Goal: Task Accomplishment & Management: Complete application form

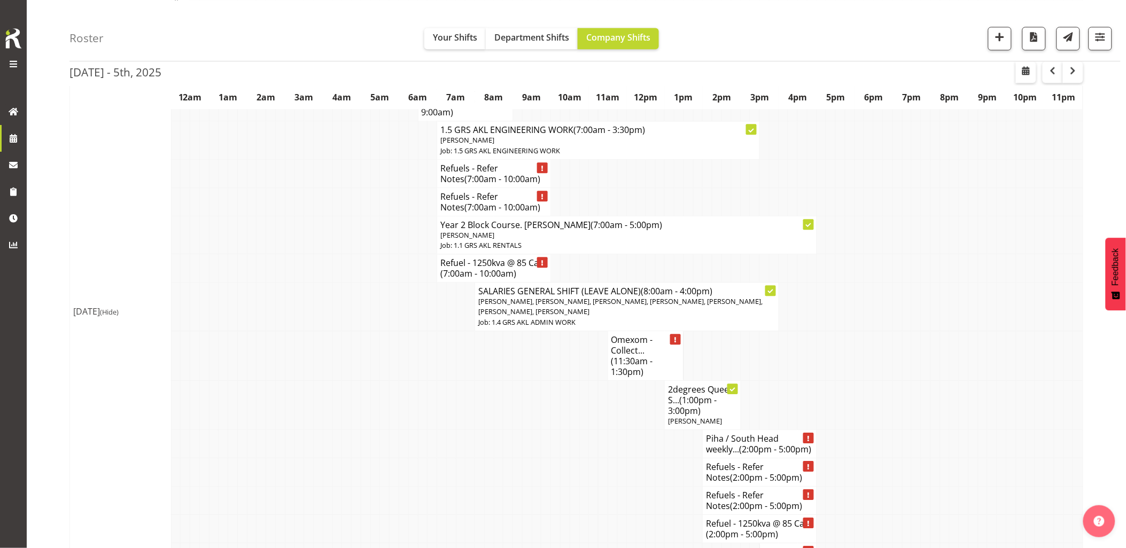
scroll to position [831, 0]
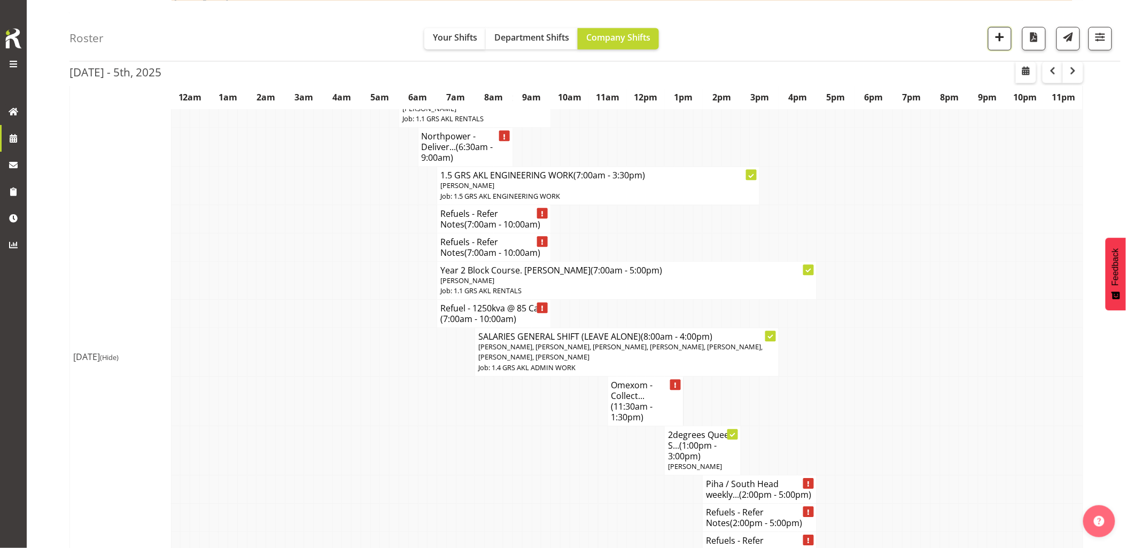
click at [995, 37] on span "button" at bounding box center [1000, 37] width 14 height 14
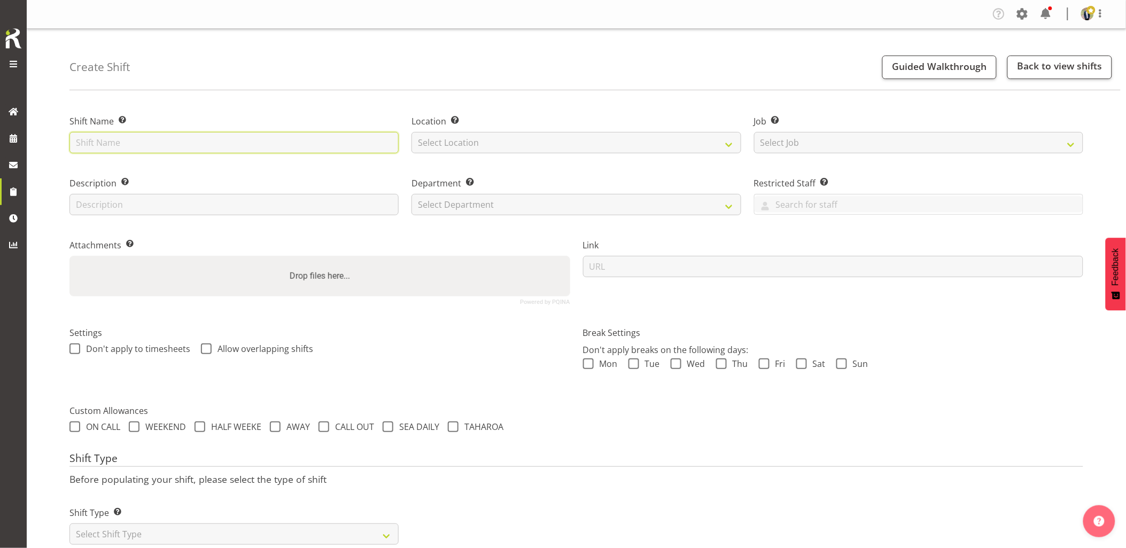
click at [301, 141] on input "text" at bounding box center [233, 142] width 329 height 21
type input "Northpower - Deliver, fence and liven a 100kVa going to Mangere East. 6 am onsi…"
click at [493, 148] on select "Select Location GRS Auckland GRS Hastings GRS Tauranga" at bounding box center [576, 142] width 329 height 21
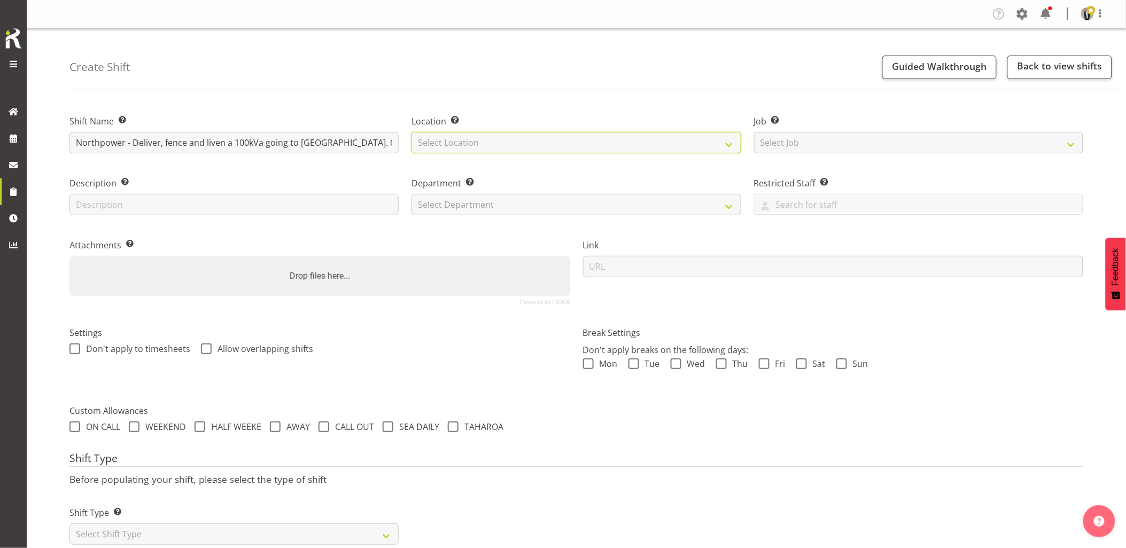
select select "28"
click at [412, 132] on select "Select Location GRS Auckland GRS Hastings GRS Tauranga" at bounding box center [576, 142] width 329 height 21
click at [877, 147] on select "Select Job Create new job 1.1 GRS AKL RENTALS 1.1 GRS AKL RENTALS AC 1.1 GRS AK…" at bounding box center [918, 142] width 329 height 21
select select "7504"
click at [754, 132] on select "Select Job Create new job 1.1 GRS AKL RENTALS 1.1 GRS AKL RENTALS AC 1.1 GRS AK…" at bounding box center [918, 142] width 329 height 21
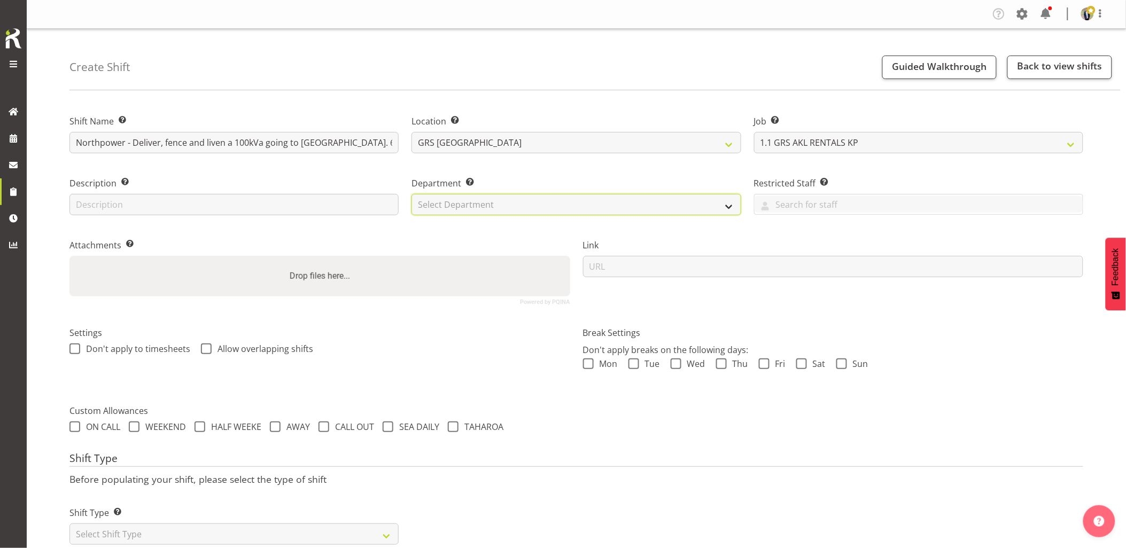
click at [494, 199] on select "Select Department GRS HIRE AKL GRS HIRE AKL GRS HIRE TGA GRS HIRE HST GRS SALES…" at bounding box center [576, 204] width 329 height 21
select select "20"
click at [412, 194] on select "Select Department GRS HIRE AKL GRS HIRE AKL GRS HIRE TGA GRS HIRE HST GRS SALES…" at bounding box center [576, 204] width 329 height 21
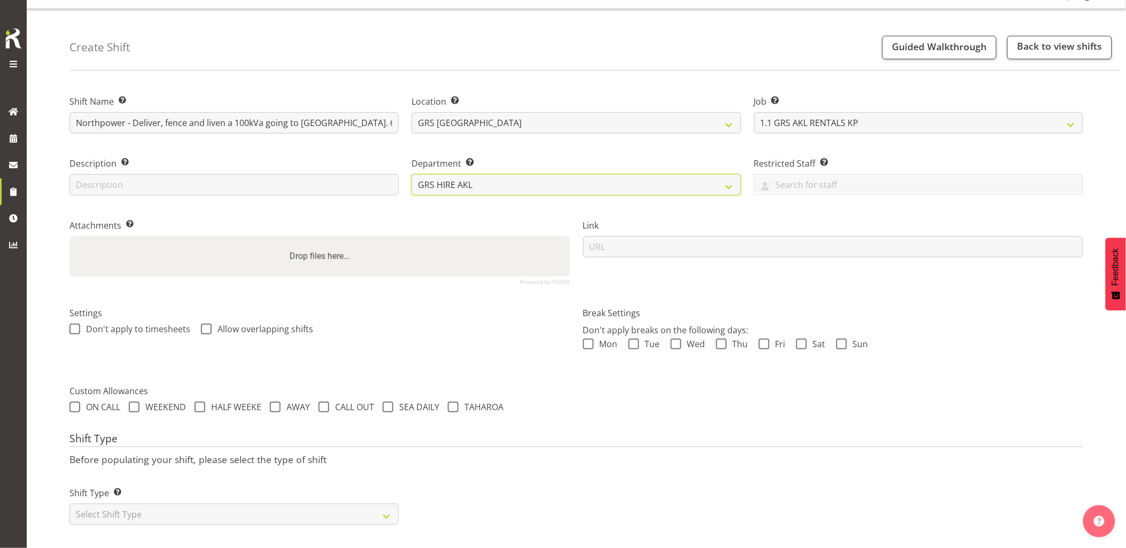
scroll to position [30, 0]
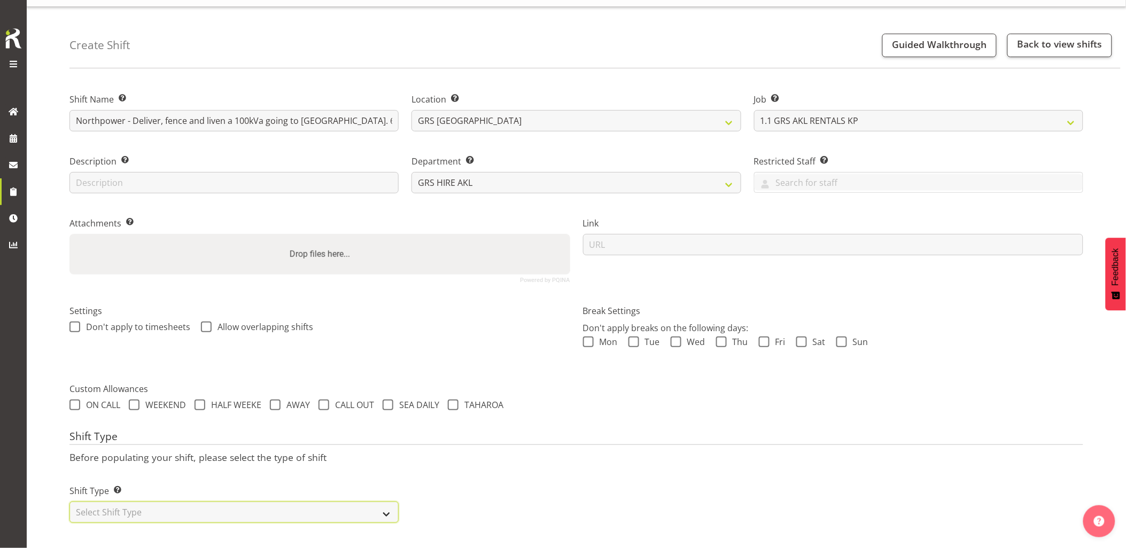
click at [250, 507] on select "Select Shift Type One Off Shift Recurring Shift Rotating Shift" at bounding box center [233, 512] width 329 height 21
select select "one_off"
click at [69, 502] on select "Select Shift Type One Off Shift Recurring Shift Rotating Shift" at bounding box center [233, 512] width 329 height 21
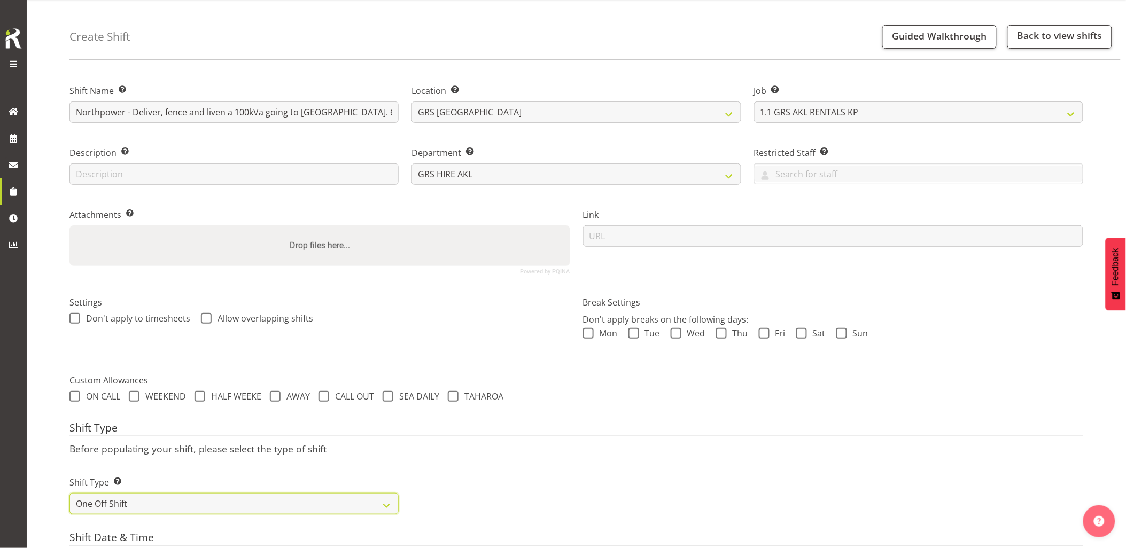
scroll to position [209, 0]
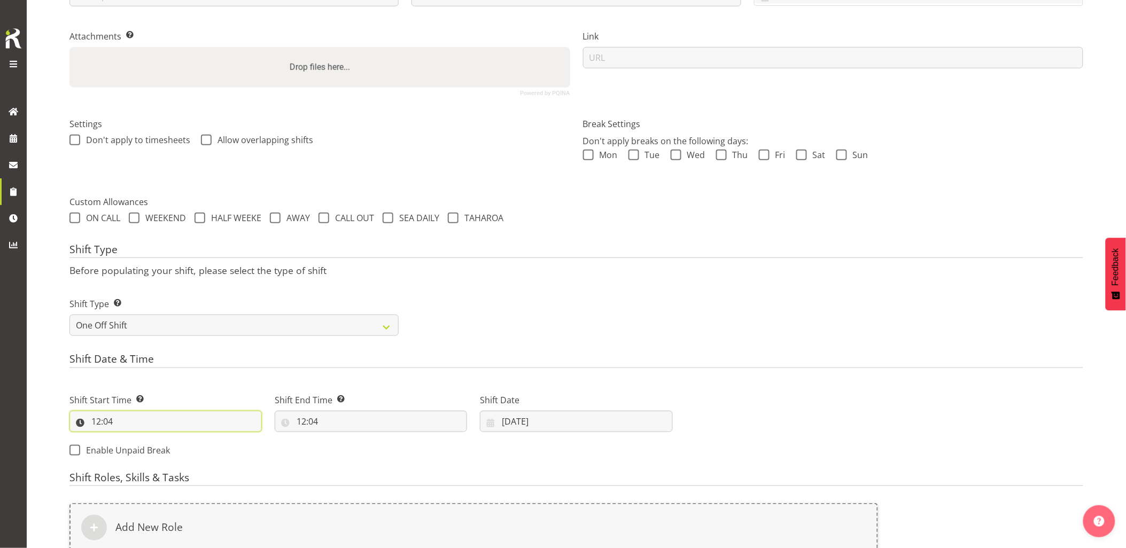
click at [161, 421] on input "12:04" at bounding box center [165, 421] width 192 height 21
click at [145, 455] on select "00 01 02 03 04 05 06 07 08 09 10 11 12 13 14 15 16 17 18 19 20 21 22 23" at bounding box center [142, 449] width 24 height 21
select select "5"
click at [130, 439] on select "00 01 02 03 04 05 06 07 08 09 10 11 12 13 14 15 16 17 18 19 20 21 22 23" at bounding box center [142, 449] width 24 height 21
type input "05:04"
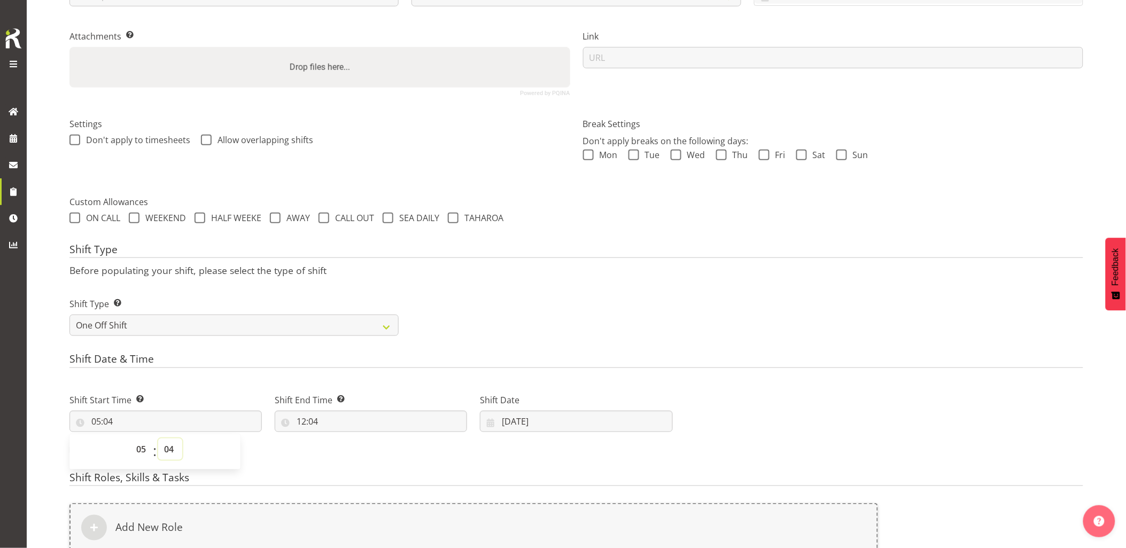
click at [162, 453] on select "00 01 02 03 04 05 06 07 08 09 10 11 12 13 14 15 16 17 18 19 20 21 22 23 24 25 2…" at bounding box center [170, 449] width 24 height 21
select select "30"
click at [158, 439] on select "00 01 02 03 04 05 06 07 08 09 10 11 12 13 14 15 16 17 18 19 20 21 22 23 24 25 2…" at bounding box center [170, 449] width 24 height 21
type input "05:30"
click at [195, 370] on div "Shift Date & Time Shift Start Time Set the time of the day you wish this shift …" at bounding box center [576, 409] width 1014 height 112
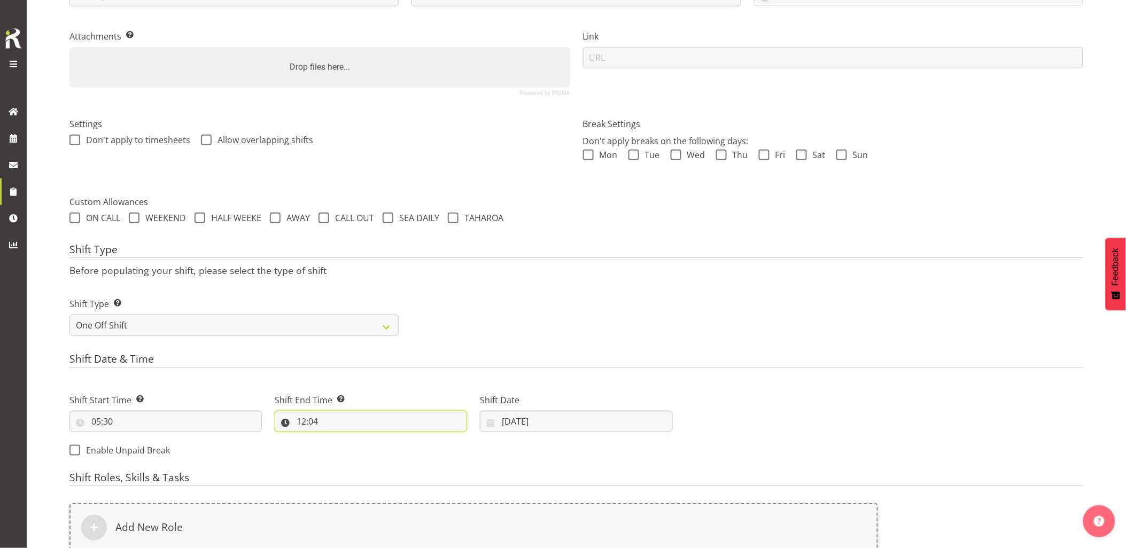
drag, startPoint x: 356, startPoint y: 419, endPoint x: 371, endPoint y: 429, distance: 18.1
click at [358, 420] on input "12:04" at bounding box center [371, 421] width 192 height 21
click at [346, 447] on select "00 01 02 03 04 05 06 07 08 09 10 11 12 13 14 15 16 17 18 19 20 21 22 23" at bounding box center [348, 449] width 24 height 21
select select "7"
click at [336, 439] on select "00 01 02 03 04 05 06 07 08 09 10 11 12 13 14 15 16 17 18 19 20 21 22 23" at bounding box center [348, 449] width 24 height 21
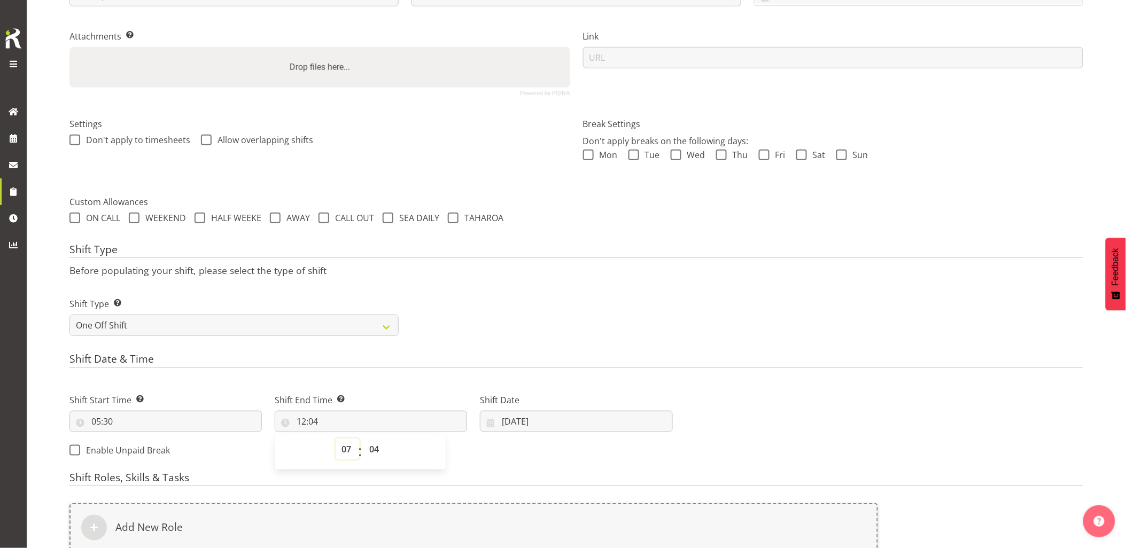
type input "07:04"
click at [374, 455] on select "00 01 02 03 04 05 06 07 08 09 10 11 12 13 14 15 16 17 18 19 20 21 22 23 24 25 2…" at bounding box center [375, 449] width 24 height 21
select select "30"
click at [363, 439] on select "00 01 02 03 04 05 06 07 08 09 10 11 12 13 14 15 16 17 18 19 20 21 22 23 24 25 2…" at bounding box center [375, 449] width 24 height 21
type input "07:30"
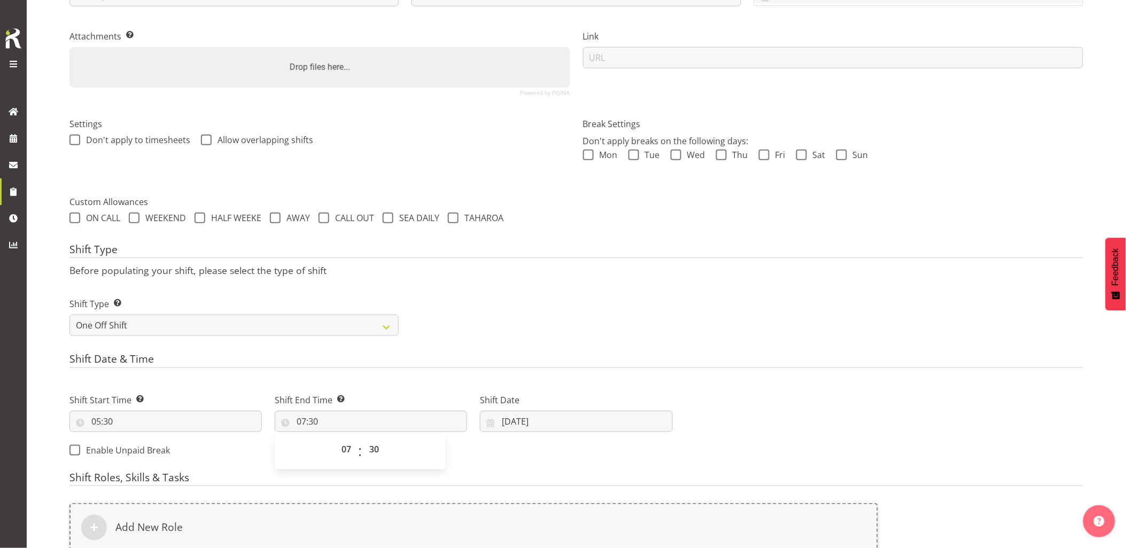
drag, startPoint x: 417, startPoint y: 371, endPoint x: 444, endPoint y: 381, distance: 27.9
click at [417, 371] on div "Shift Date & Time Shift Start Time Set the time of the day you wish this shift …" at bounding box center [576, 409] width 1014 height 112
click at [562, 420] on input "30/09/2025" at bounding box center [576, 421] width 192 height 21
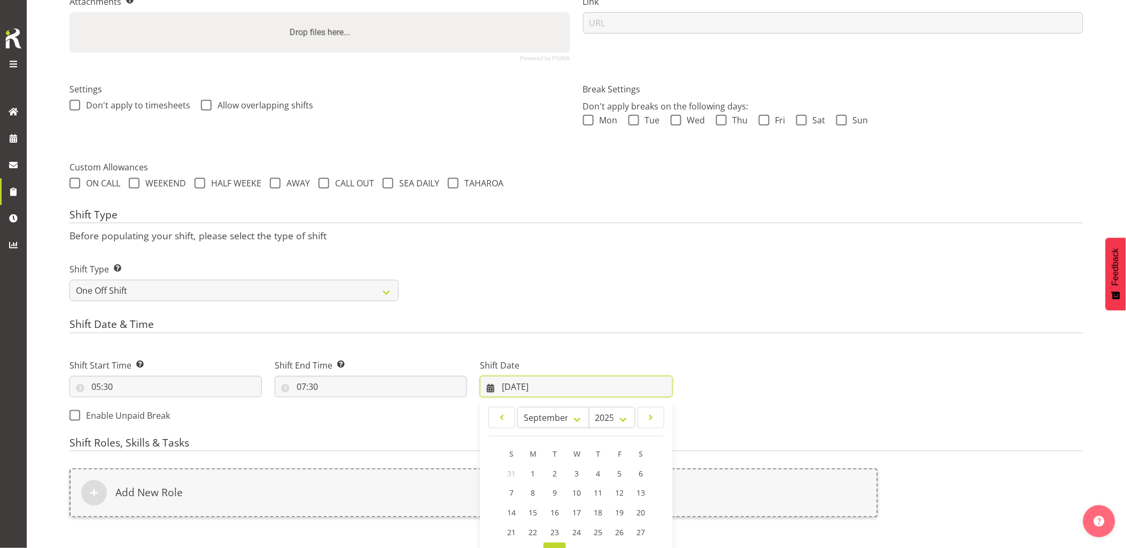
scroll to position [373, 0]
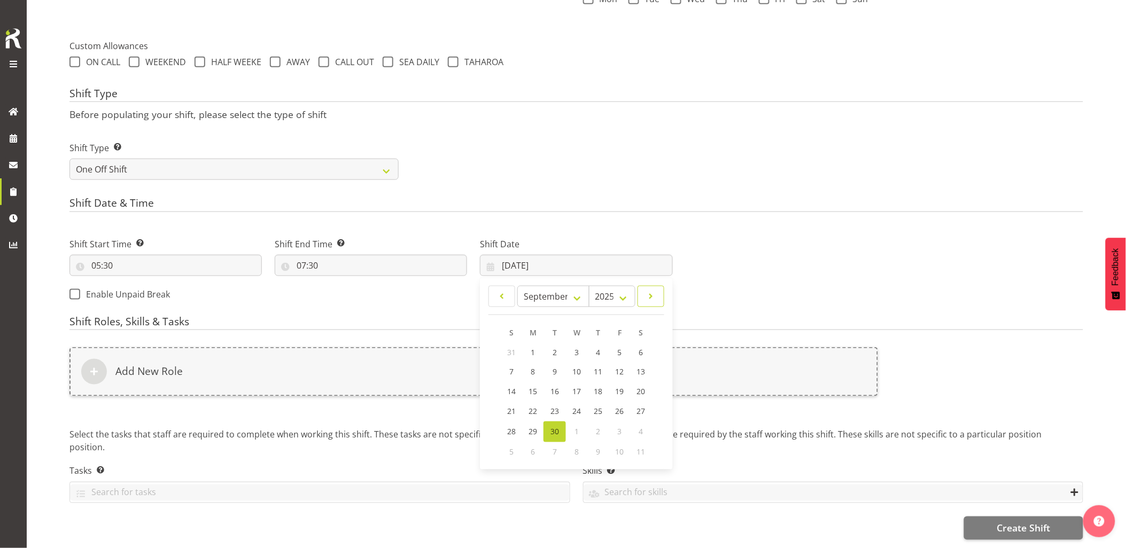
click at [646, 290] on span at bounding box center [651, 296] width 13 height 13
select select "9"
click at [599, 348] on span "2" at bounding box center [598, 353] width 4 height 10
type input "02/10/2025"
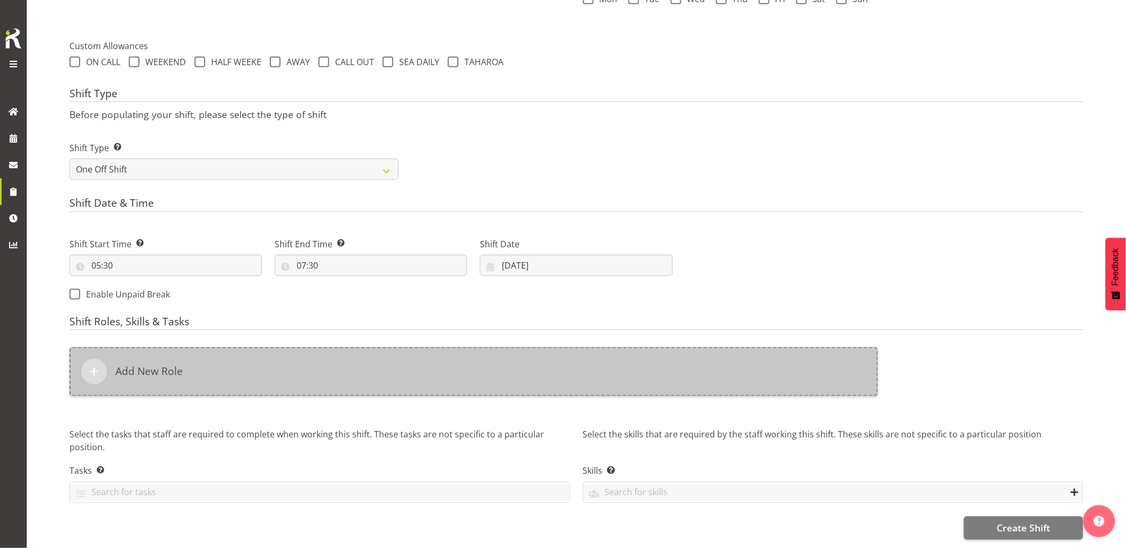
click at [575, 359] on div "Add New Role" at bounding box center [473, 371] width 809 height 49
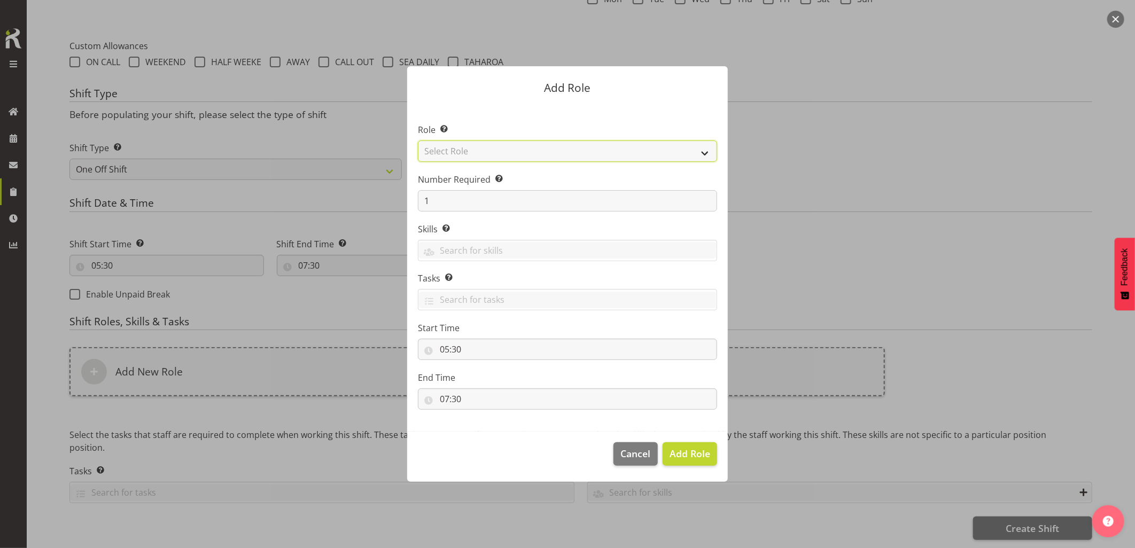
click at [503, 147] on select "Select Role Account Manager Electrician Engineering GM HSEQ manager MECH Mechan…" at bounding box center [567, 151] width 299 height 21
select select "21"
click at [418, 141] on select "Select Role Account Manager Electrician Engineering GM HSEQ manager MECH Mechan…" at bounding box center [567, 151] width 299 height 21
click at [703, 459] on span "Add Role" at bounding box center [690, 453] width 41 height 13
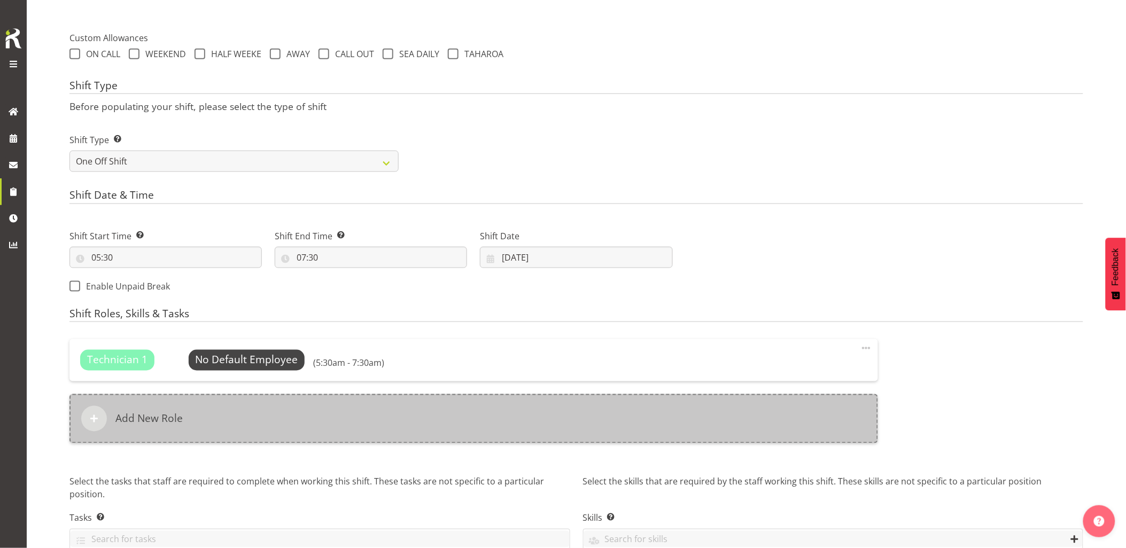
click at [451, 424] on div "Add New Role" at bounding box center [473, 418] width 809 height 49
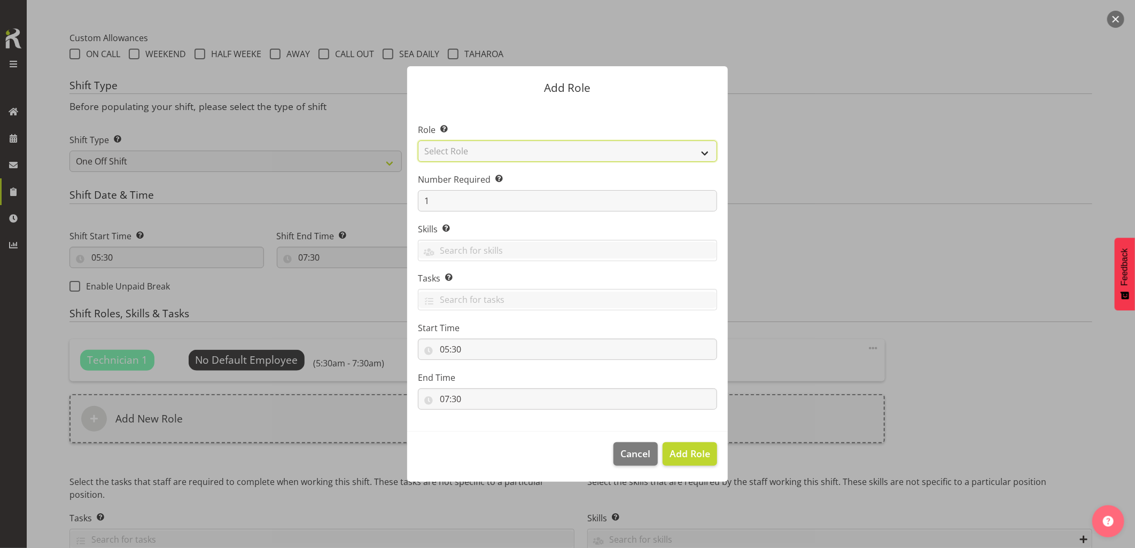
click at [474, 156] on select "Select Role Account Manager Electrician Engineering GM HSEQ manager MECH Mechan…" at bounding box center [567, 151] width 299 height 21
select select "27"
click at [418, 141] on select "Select Role Account Manager Electrician Engineering GM HSEQ manager MECH Mechan…" at bounding box center [567, 151] width 299 height 21
click at [693, 461] on span "Add Role" at bounding box center [690, 454] width 41 height 14
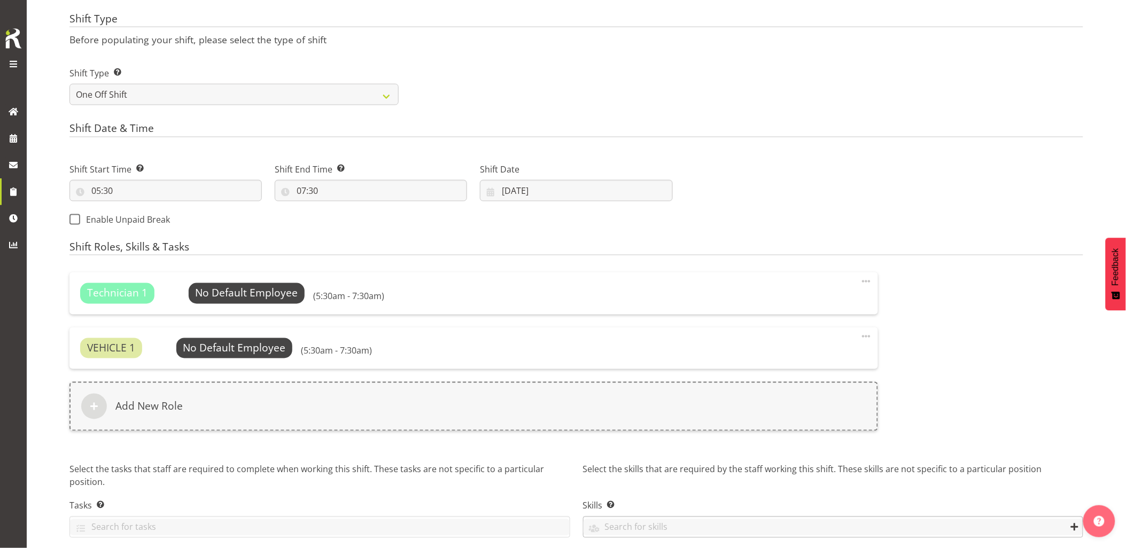
scroll to position [483, 0]
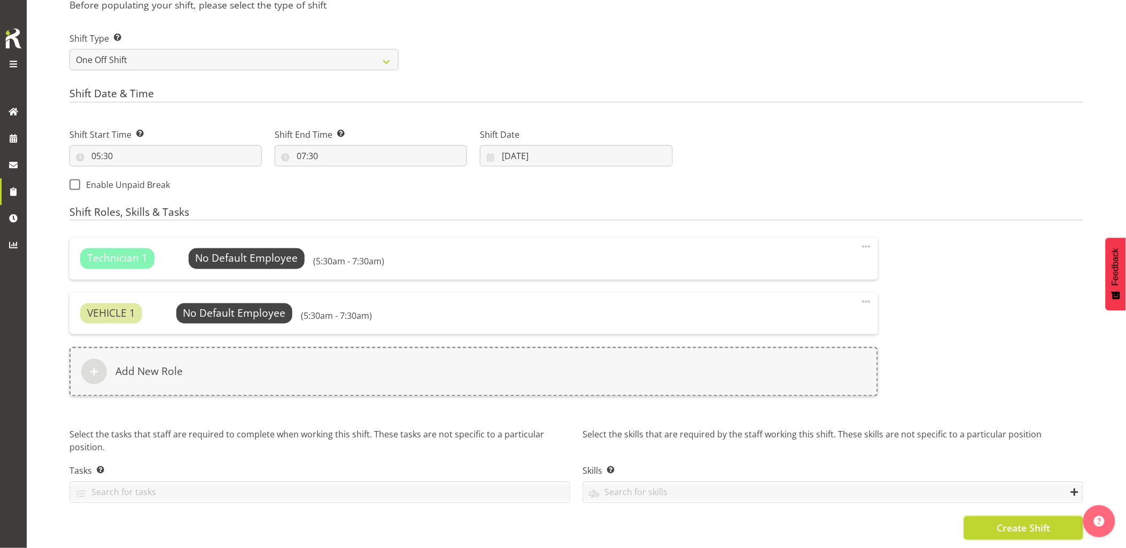
click at [1009, 522] on span "Create Shift" at bounding box center [1023, 529] width 53 height 14
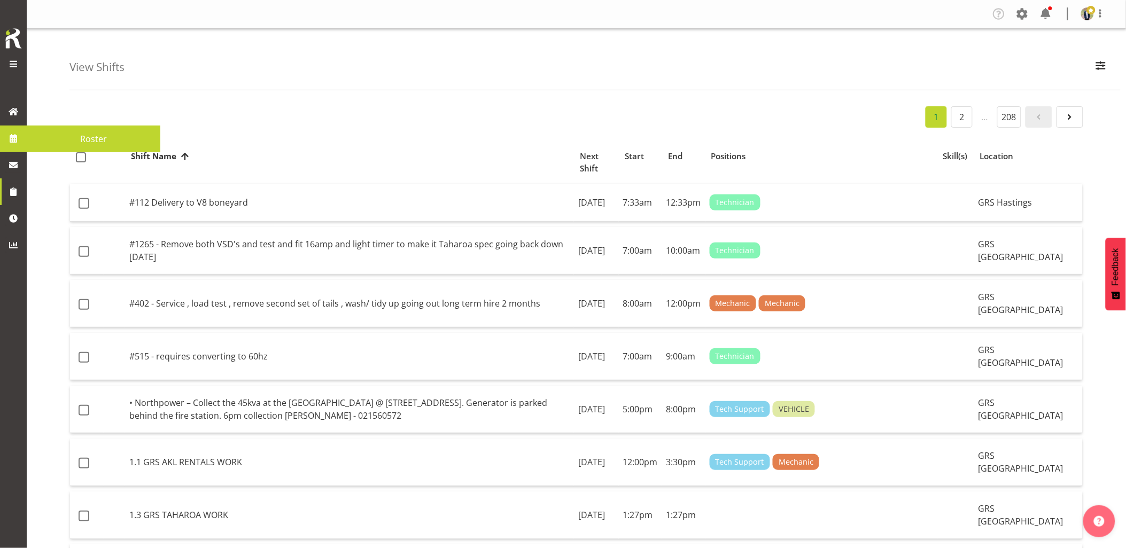
click at [24, 142] on link at bounding box center [13, 138] width 27 height 27
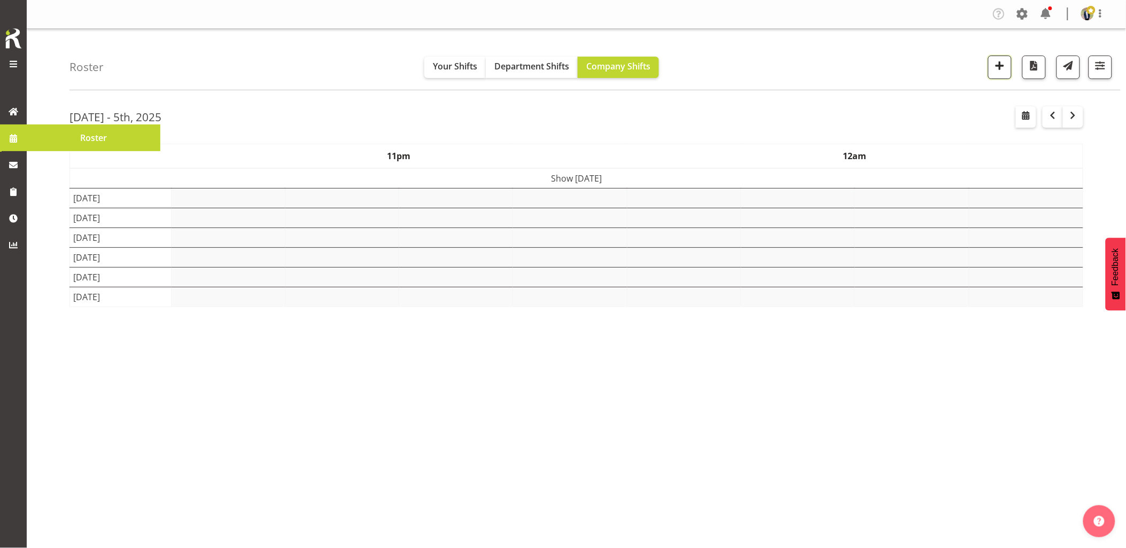
click at [995, 68] on span "button" at bounding box center [1000, 66] width 14 height 14
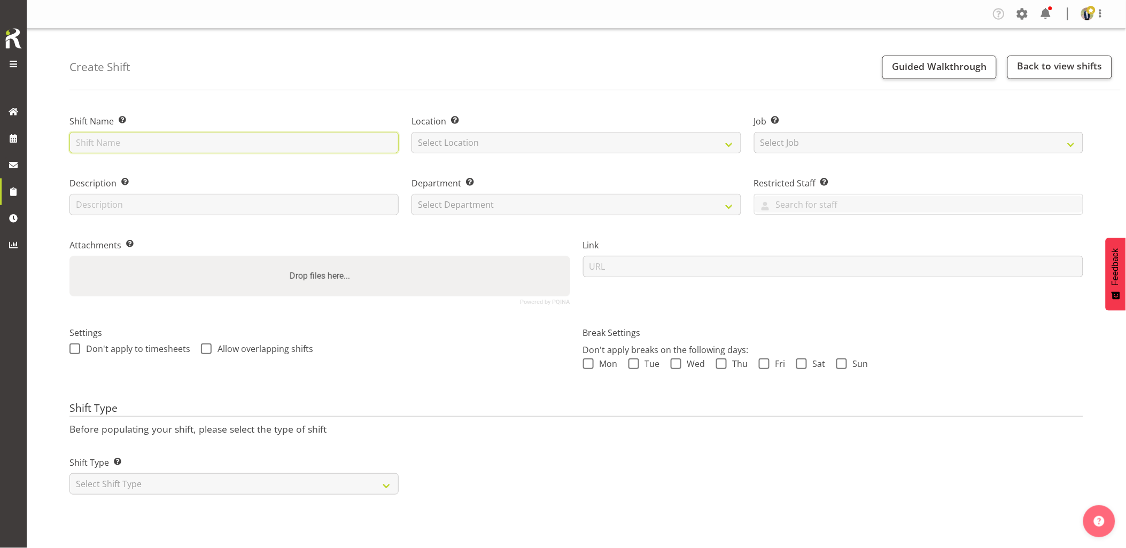
click at [316, 147] on input "text" at bounding box center [233, 142] width 329 height 21
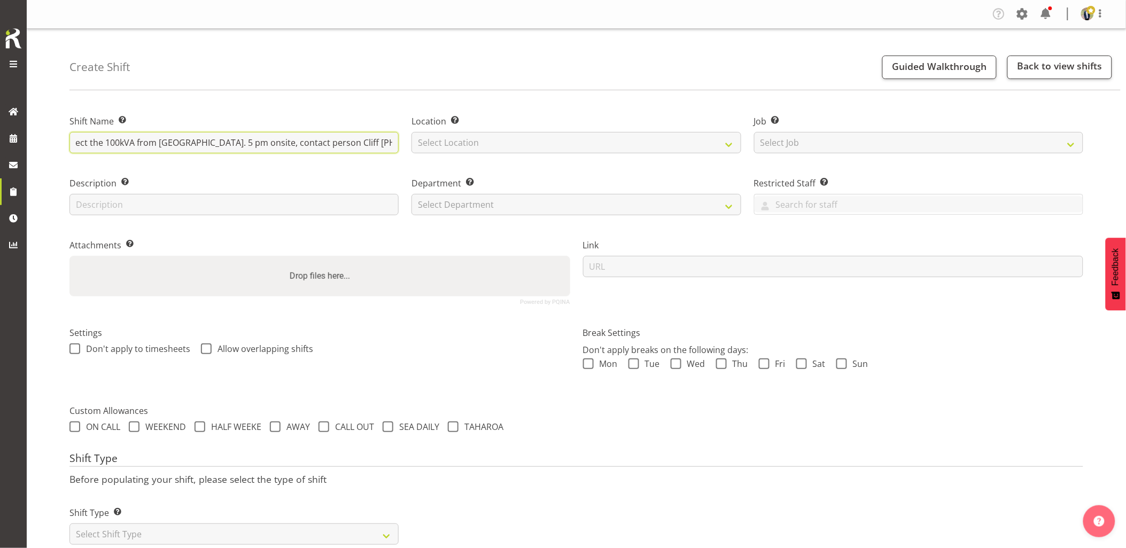
scroll to position [0, 125]
type input "Northpower - Shutdown & collect the 100kVA from [GEOGRAPHIC_DATA]. 5 pm onsite,…"
drag, startPoint x: 456, startPoint y: 147, endPoint x: 457, endPoint y: 152, distance: 5.4
click at [456, 147] on select "Select Location GRS Auckland GRS Hastings GRS Tauranga" at bounding box center [576, 142] width 329 height 21
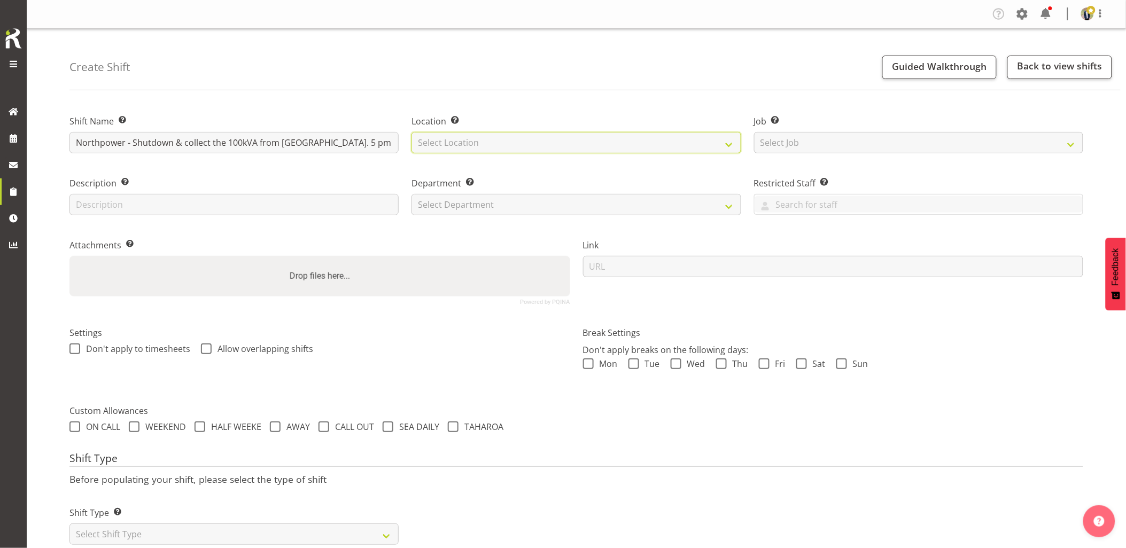
select select "28"
click at [412, 132] on select "Select Location GRS Auckland GRS Hastings GRS Tauranga" at bounding box center [576, 142] width 329 height 21
click at [819, 139] on select "Select Job Create new job 1.1 GRS AKL RENTALS 1.1 GRS AKL RENTALS AC 1.1 GRS AK…" at bounding box center [918, 142] width 329 height 21
select select "7504"
click at [754, 132] on select "Select Job Create new job 1.1 GRS AKL RENTALS 1.1 GRS AKL RENTALS AC 1.1 GRS AK…" at bounding box center [918, 142] width 329 height 21
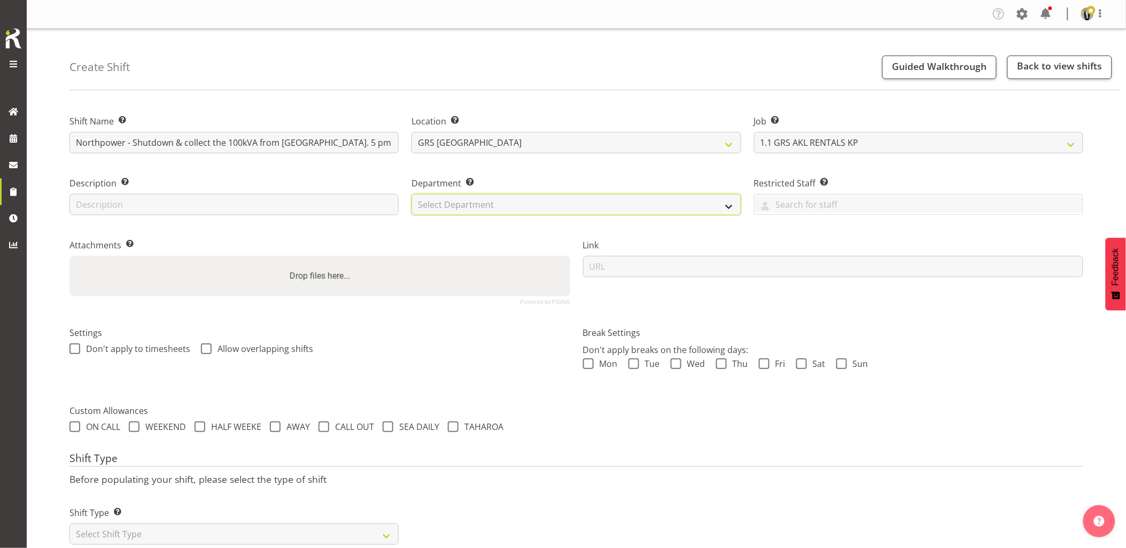
click at [505, 211] on select "Select Department GRS HIRE AKL GRS HIRE AKL GRS HIRE TGA GRS HIRE HST GRS SALES…" at bounding box center [576, 204] width 329 height 21
select select "20"
click at [412, 194] on select "Select Department GRS HIRE AKL GRS HIRE AKL GRS HIRE TGA GRS HIRE HST GRS SALES…" at bounding box center [576, 204] width 329 height 21
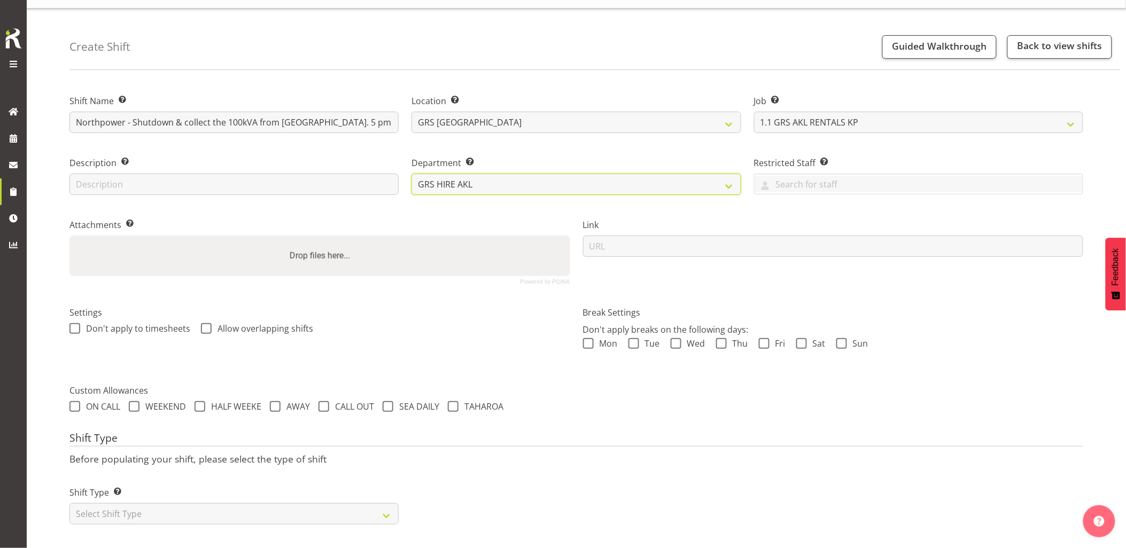
scroll to position [30, 0]
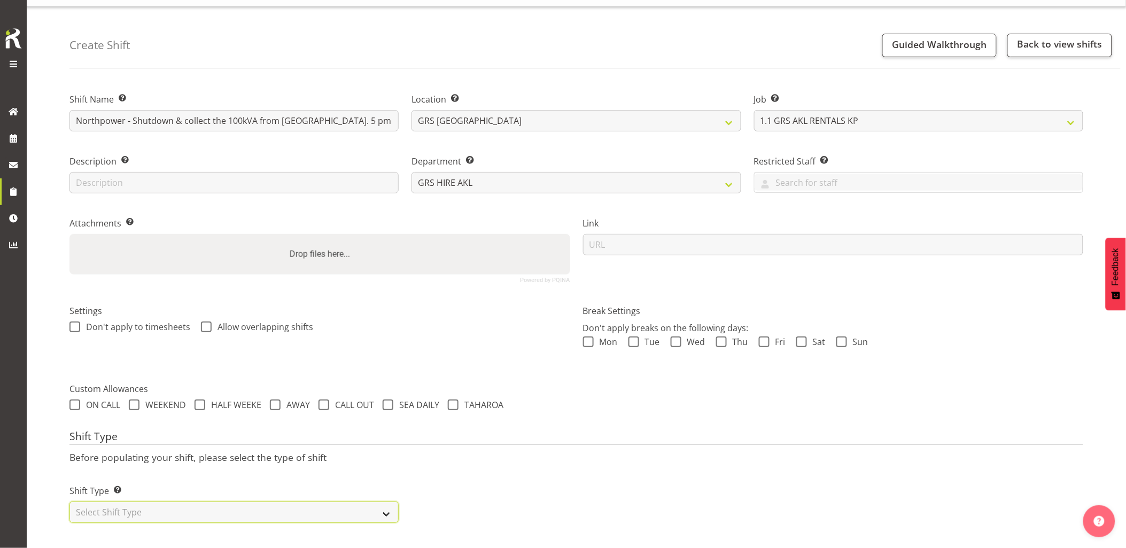
drag, startPoint x: 199, startPoint y: 509, endPoint x: 184, endPoint y: 506, distance: 15.2
click at [199, 509] on select "Select Shift Type One Off Shift Recurring Shift Rotating Shift" at bounding box center [233, 512] width 329 height 21
select select "one_off"
click at [69, 502] on select "Select Shift Type One Off Shift Recurring Shift Rotating Shift" at bounding box center [233, 512] width 329 height 21
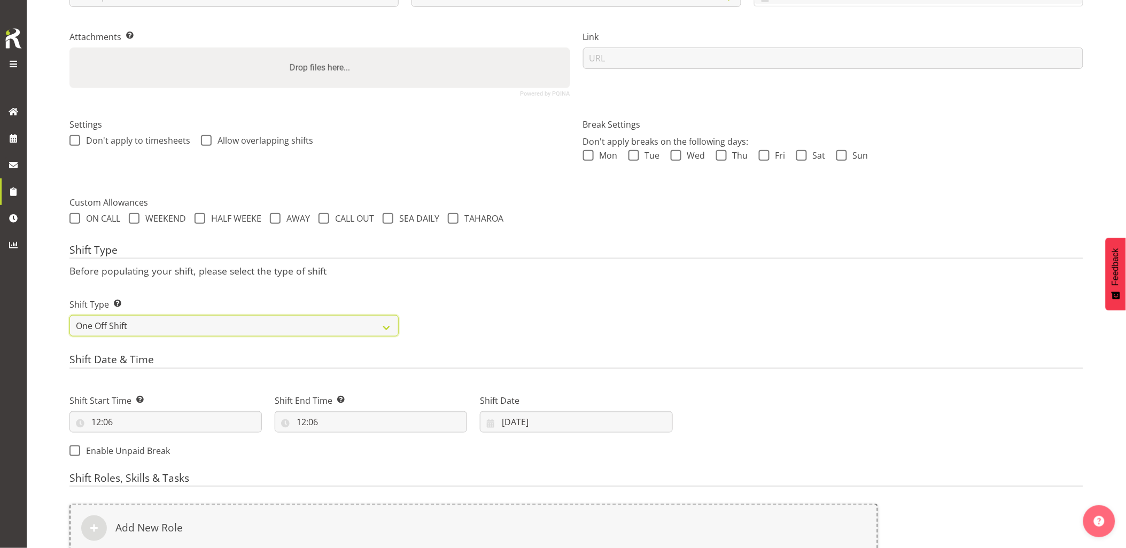
scroll to position [268, 0]
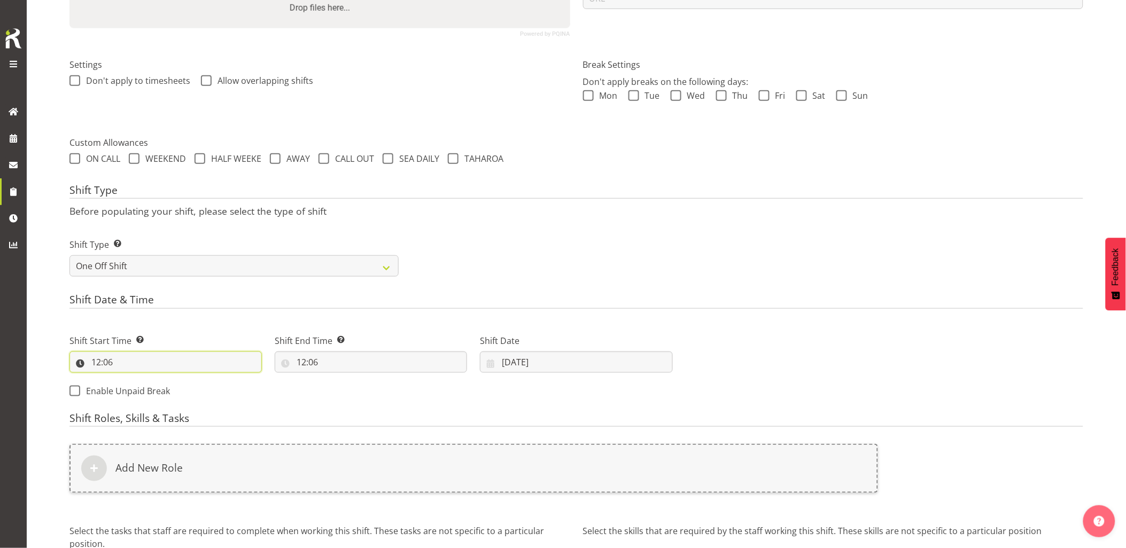
click at [151, 365] on input "12:06" at bounding box center [165, 362] width 192 height 21
click at [143, 392] on select "00 01 02 03 04 05 06 07 08 09 10 11 12 13 14 15 16 17 18 19 20 21 22 23" at bounding box center [142, 389] width 24 height 21
select select "16"
click at [130, 379] on select "00 01 02 03 04 05 06 07 08 09 10 11 12 13 14 15 16 17 18 19 20 21 22 23" at bounding box center [142, 389] width 24 height 21
type input "16:06"
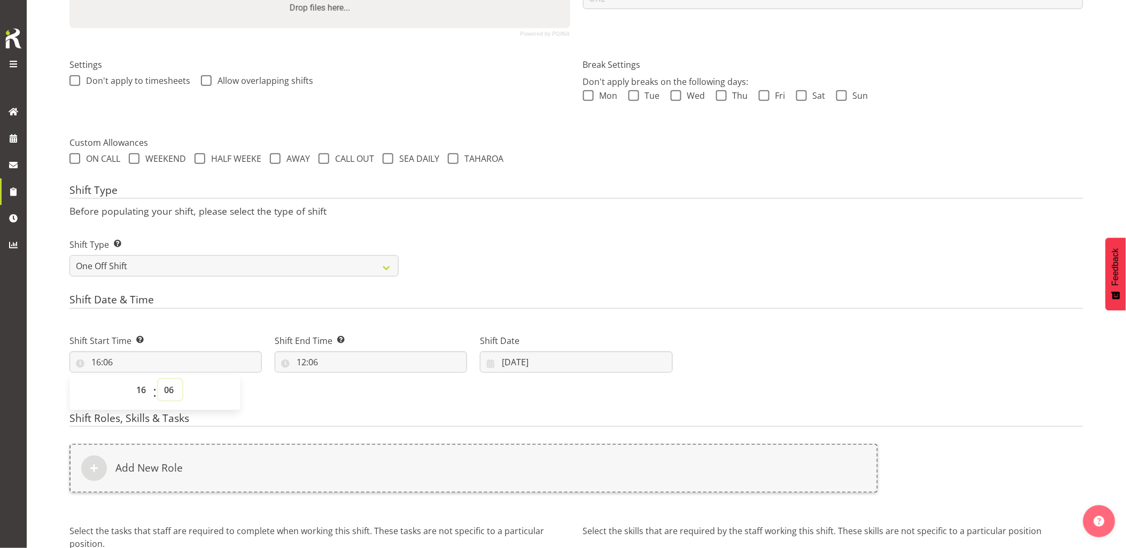
drag, startPoint x: 169, startPoint y: 393, endPoint x: 169, endPoint y: 379, distance: 13.4
click at [169, 393] on select "00 01 02 03 04 05 06 07 08 09 10 11 12 13 14 15 16 17 18 19 20 21 22 23 24 25 2…" at bounding box center [170, 389] width 24 height 21
select select "30"
click at [158, 379] on select "00 01 02 03 04 05 06 07 08 09 10 11 12 13 14 15 16 17 18 19 20 21 22 23 24 25 2…" at bounding box center [170, 389] width 24 height 21
type input "16:30"
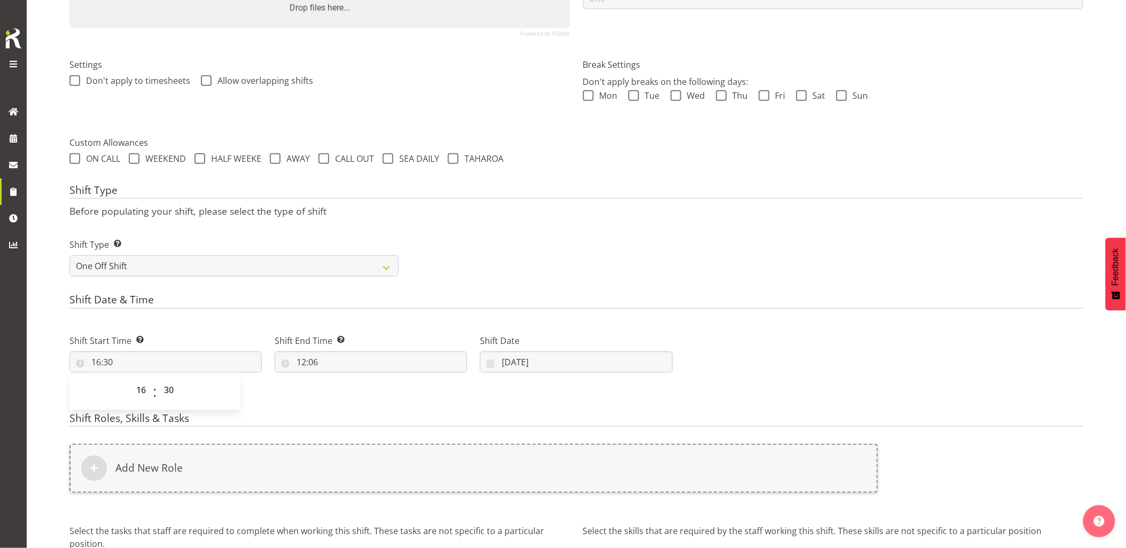
click at [199, 317] on div "Shift Date & Time Shift Start Time Set the time of the day you wish this shift …" at bounding box center [576, 350] width 1014 height 112
click at [335, 367] on input "12:06" at bounding box center [371, 362] width 192 height 21
click at [207, 368] on input "16:30" at bounding box center [165, 362] width 192 height 21
click at [170, 392] on select "00 01 02 03 04 05 06 07 08 09 10 11 12 13 14 15 16 17 18 19 20 21 22 23 24 25 2…" at bounding box center [170, 389] width 24 height 21
select select "15"
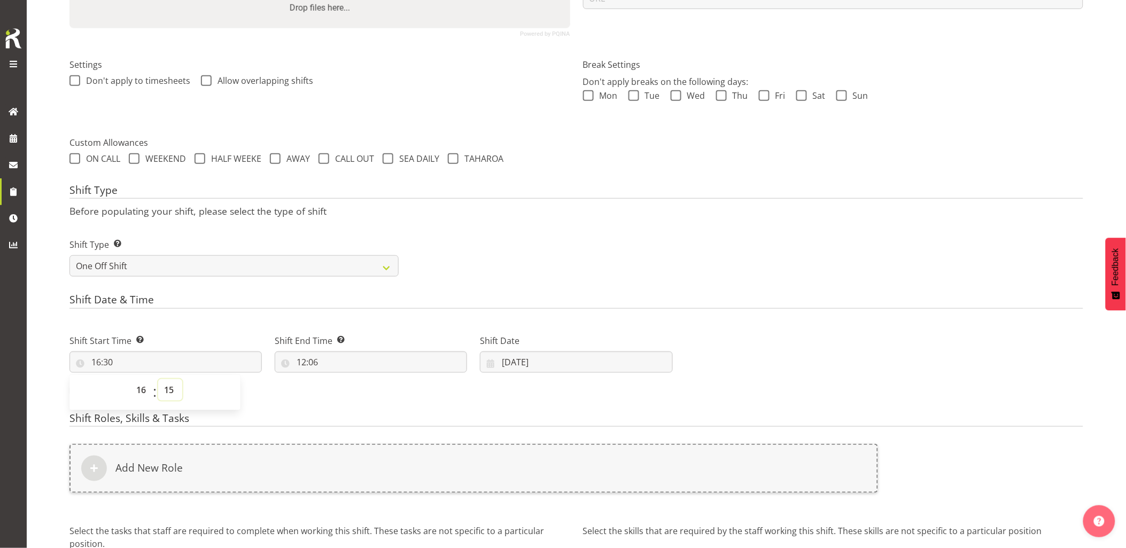
click at [158, 379] on select "00 01 02 03 04 05 06 07 08 09 10 11 12 13 14 15 16 17 18 19 20 21 22 23 24 25 2…" at bounding box center [170, 389] width 24 height 21
type input "16:15"
click at [355, 360] on input "12:06" at bounding box center [371, 362] width 192 height 21
click at [345, 386] on select "00 01 02 03 04 05 06 07 08 09 10 11 12 13 14 15 16 17 18 19 20 21 22 23" at bounding box center [348, 389] width 24 height 21
select select "18"
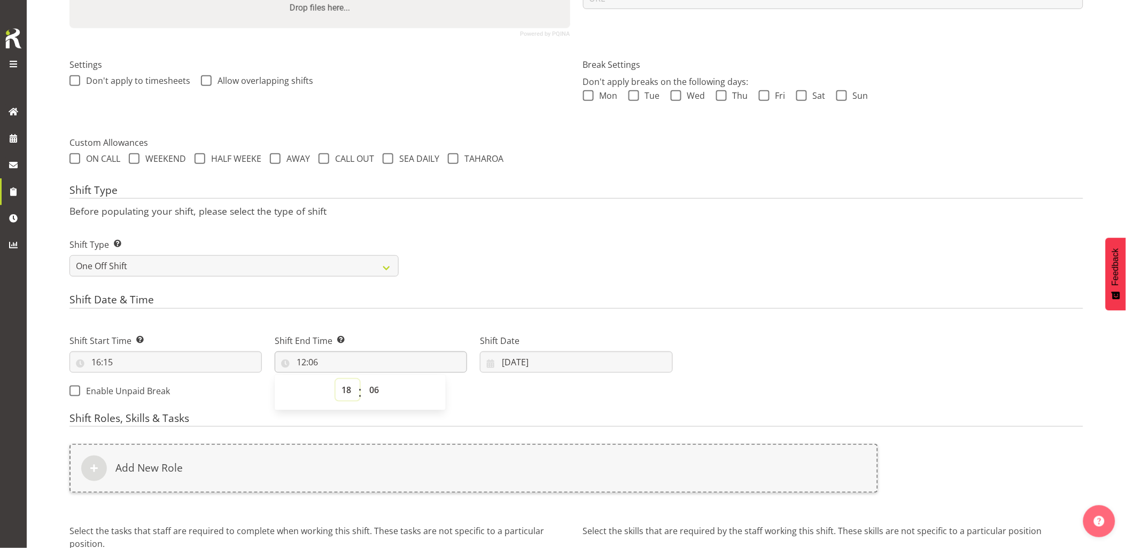
click at [336, 379] on select "00 01 02 03 04 05 06 07 08 09 10 11 12 13 14 15 16 17 18 19 20 21 22 23" at bounding box center [348, 389] width 24 height 21
type input "18:06"
drag, startPoint x: 377, startPoint y: 394, endPoint x: 377, endPoint y: 389, distance: 5.9
click at [377, 394] on select "00 01 02 03 04 05 06 07 08 09 10 11 12 13 14 15 16 17 18 19 20 21 22 23 24 25 2…" at bounding box center [375, 389] width 24 height 21
select select "30"
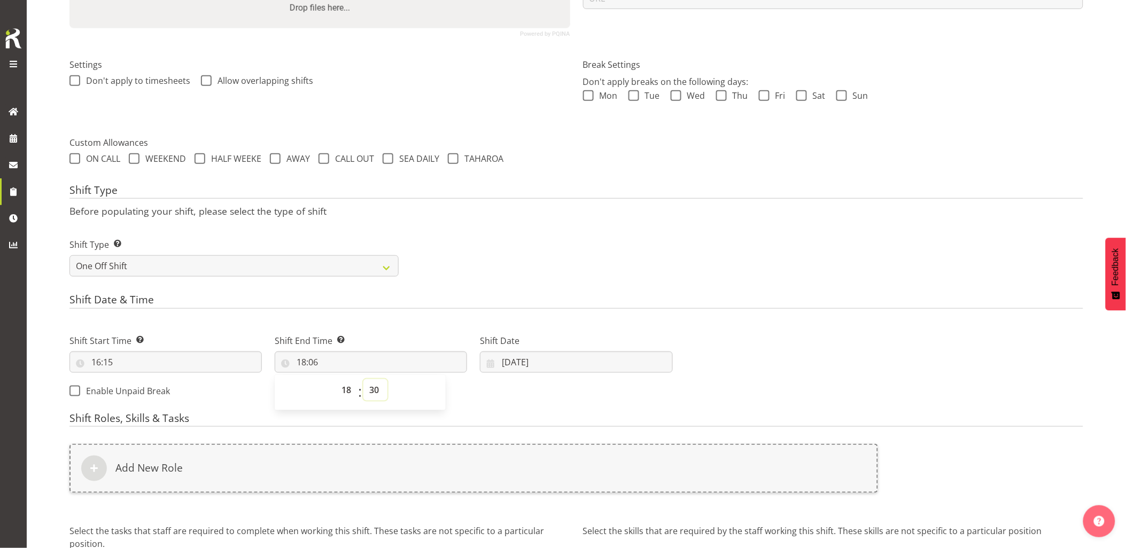
click at [363, 379] on select "00 01 02 03 04 05 06 07 08 09 10 11 12 13 14 15 16 17 18 19 20 21 22 23 24 25 2…" at bounding box center [375, 389] width 24 height 21
type input "18:30"
click at [481, 301] on h4 "Shift Date & Time" at bounding box center [576, 301] width 1014 height 15
click at [584, 359] on input "30/09/2025" at bounding box center [576, 362] width 192 height 21
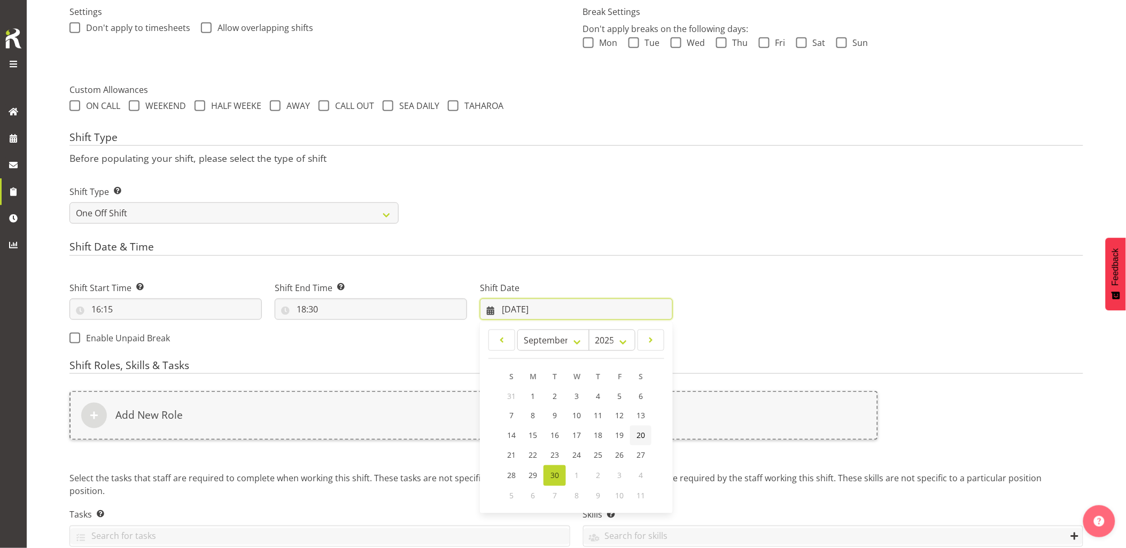
scroll to position [373, 0]
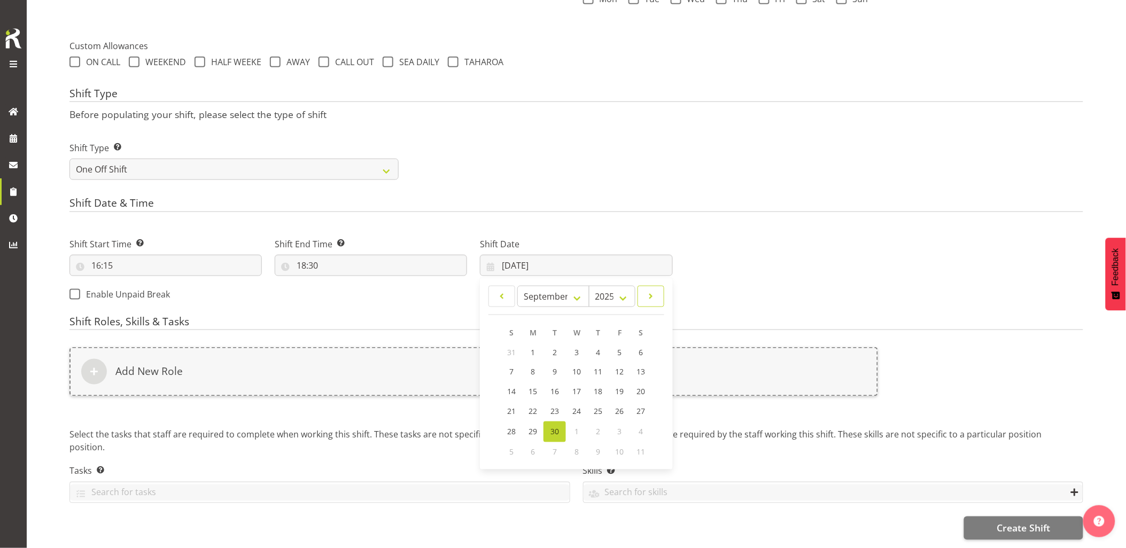
click at [652, 290] on span at bounding box center [651, 296] width 13 height 13
select select "9"
click at [596, 348] on span "2" at bounding box center [598, 353] width 4 height 10
type input "02/10/2025"
click at [586, 361] on div "Add New Role" at bounding box center [473, 371] width 809 height 49
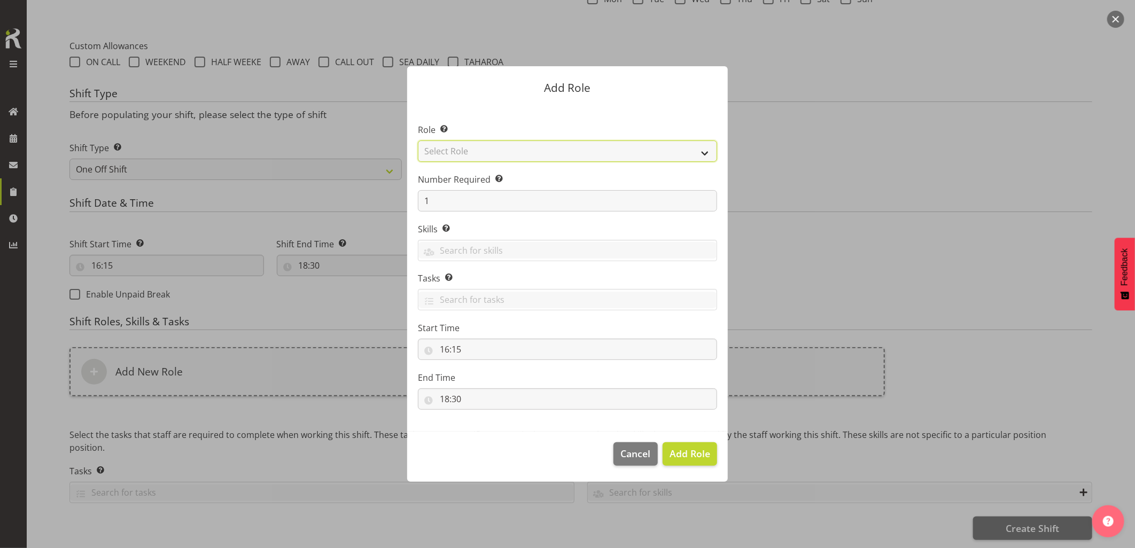
click at [480, 156] on select "Select Role Account Manager Electrician Engineering GM HSEQ manager MECH Mechan…" at bounding box center [567, 151] width 299 height 21
select select "20"
click at [418, 141] on select "Select Role Account Manager Electrician Engineering GM HSEQ manager MECH Mechan…" at bounding box center [567, 151] width 299 height 21
click at [681, 449] on span "Add Role" at bounding box center [690, 453] width 41 height 13
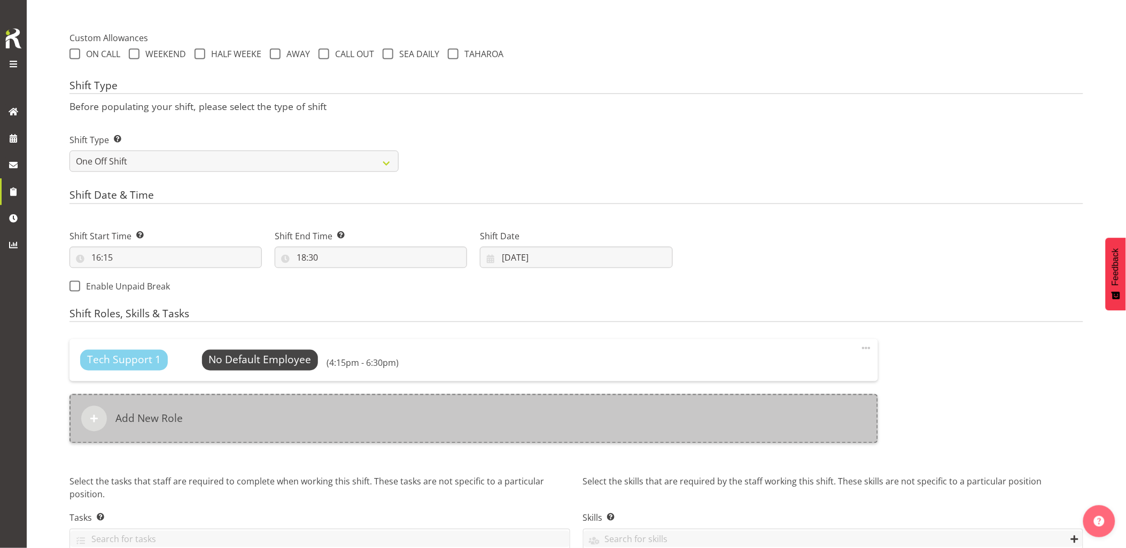
click at [642, 437] on div "Add New Role" at bounding box center [473, 418] width 809 height 49
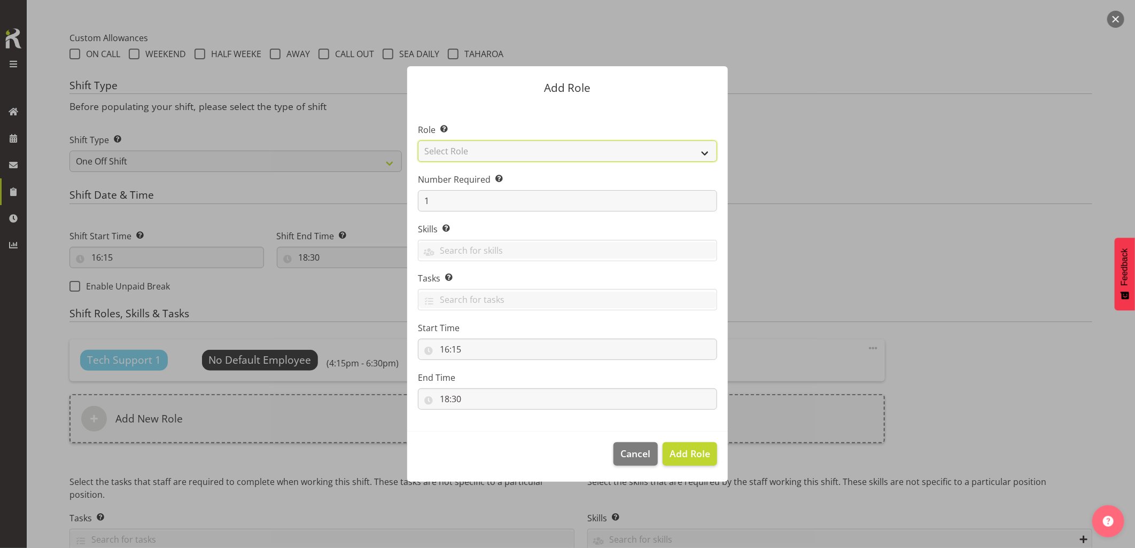
click at [463, 151] on select "Select Role Account Manager Electrician Engineering GM HSEQ manager MECH Mechan…" at bounding box center [567, 151] width 299 height 21
select select "27"
click at [418, 141] on select "Select Role Account Manager Electrician Engineering GM HSEQ manager MECH Mechan…" at bounding box center [567, 151] width 299 height 21
click at [693, 456] on span "Add Role" at bounding box center [690, 453] width 41 height 13
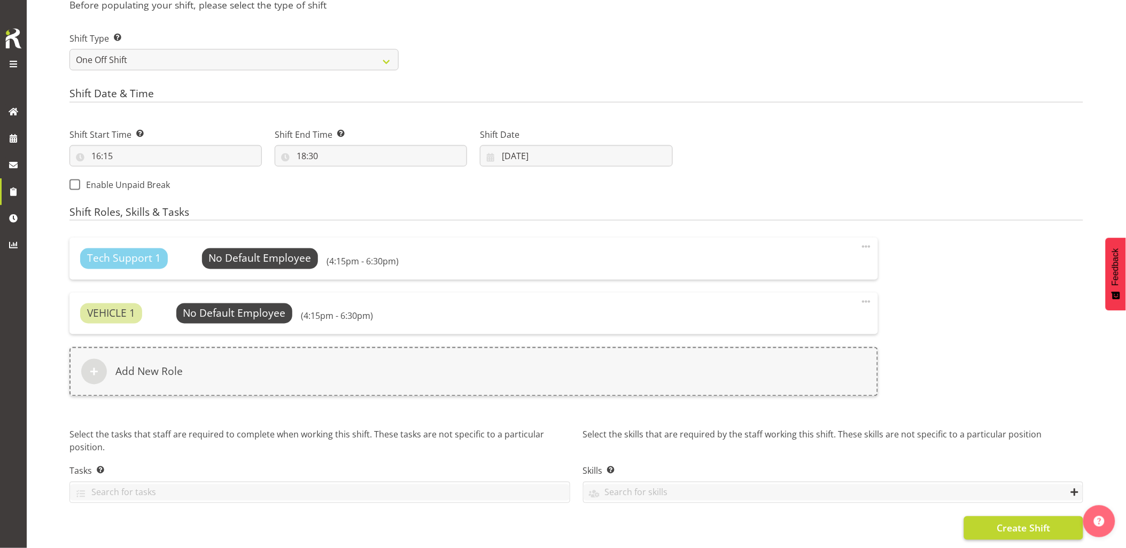
scroll to position [483, 0]
click at [1036, 522] on span "Create Shift" at bounding box center [1023, 529] width 53 height 14
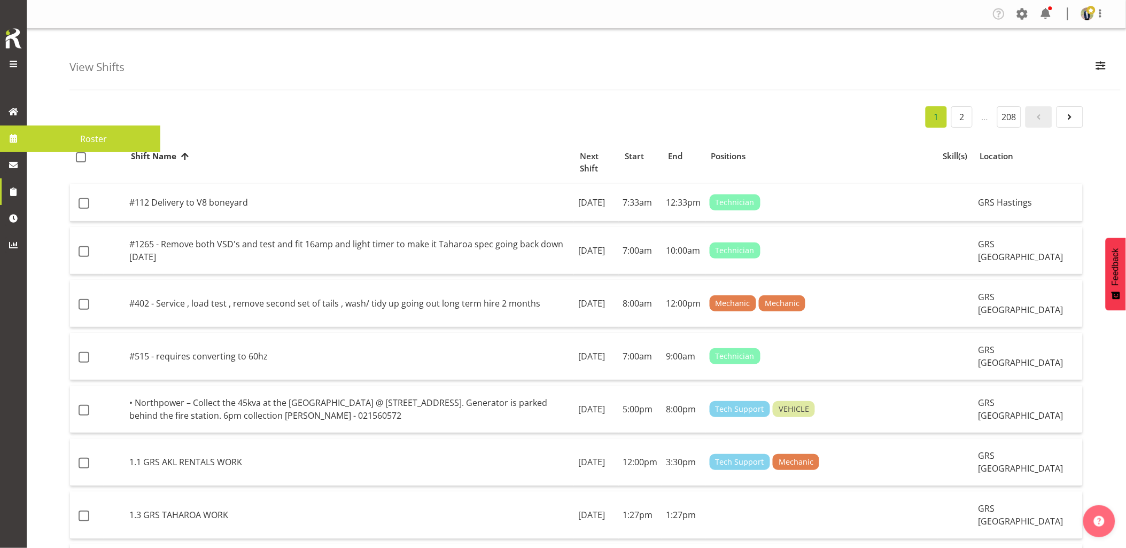
click at [17, 146] on span at bounding box center [13, 138] width 16 height 16
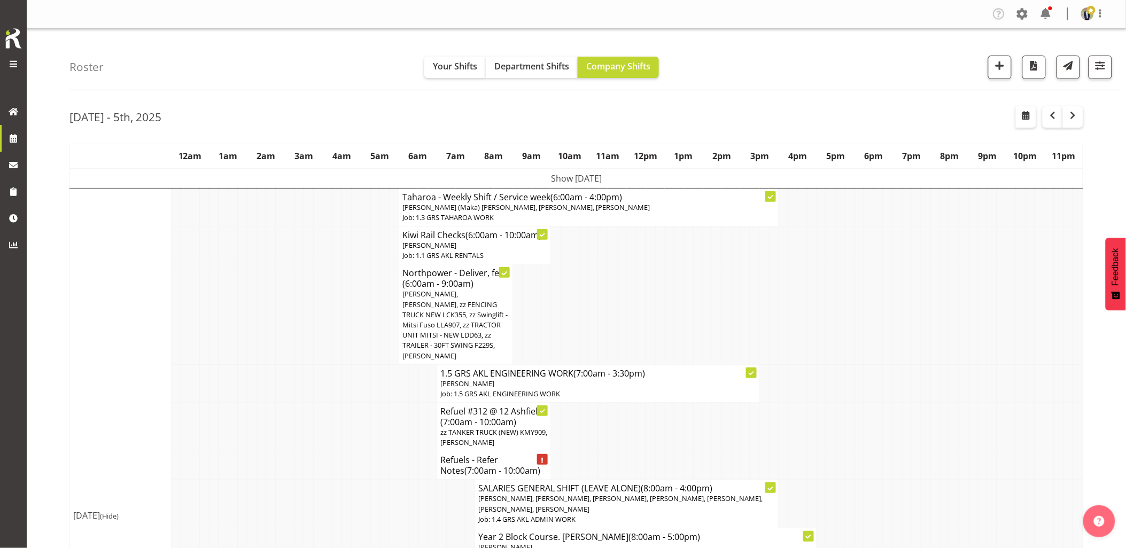
click at [315, 328] on td at bounding box center [319, 315] width 10 height 100
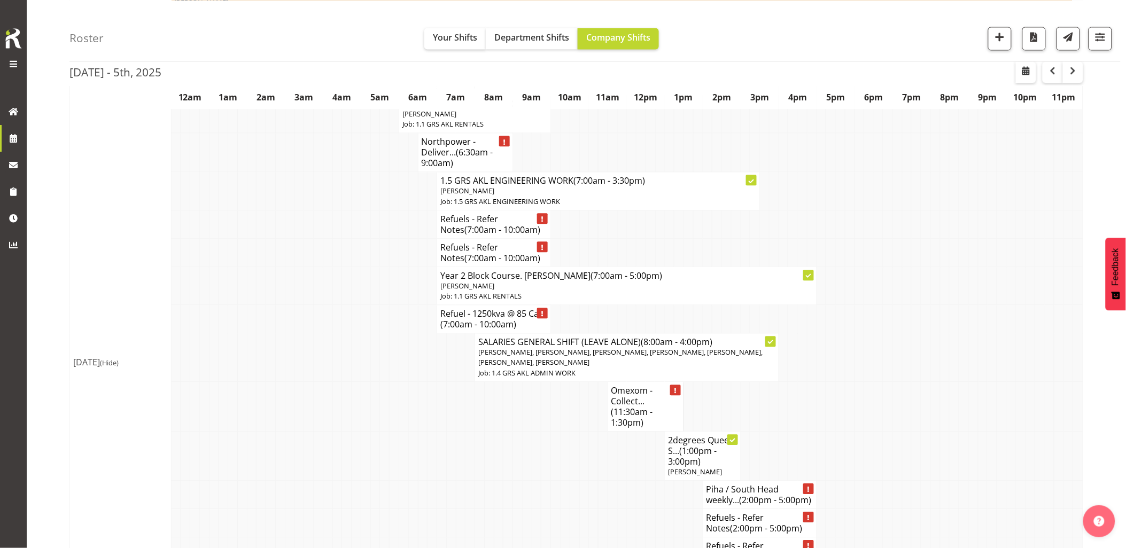
scroll to position [831, 0]
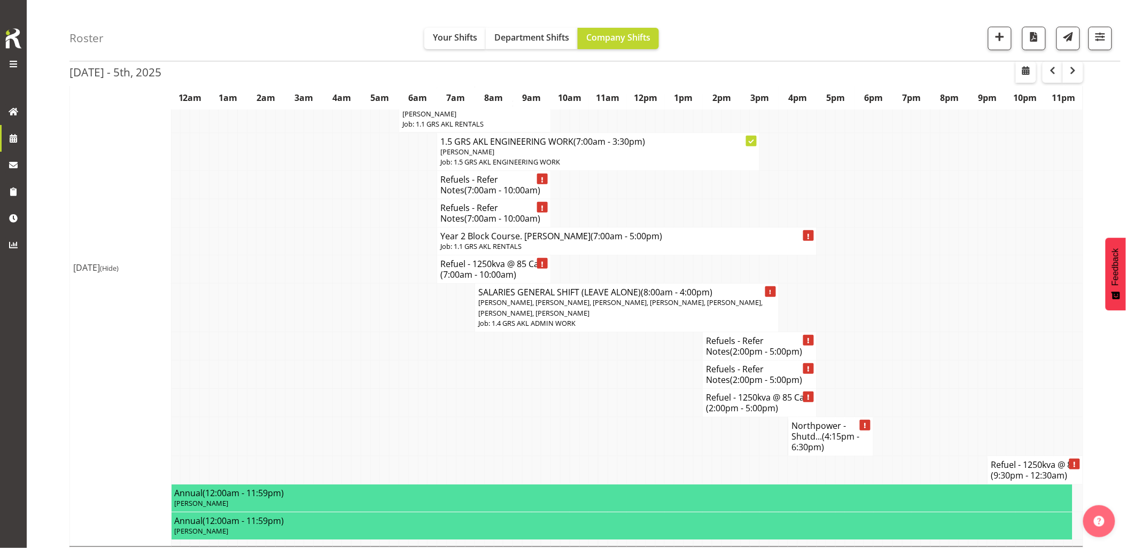
click at [332, 329] on tr "SALARIES GENERAL SHIFT (LEAVE ALONE) (8:00am - 4:00pm) [PERSON_NAME], [PERSON_N…" at bounding box center [576, 308] width 1013 height 49
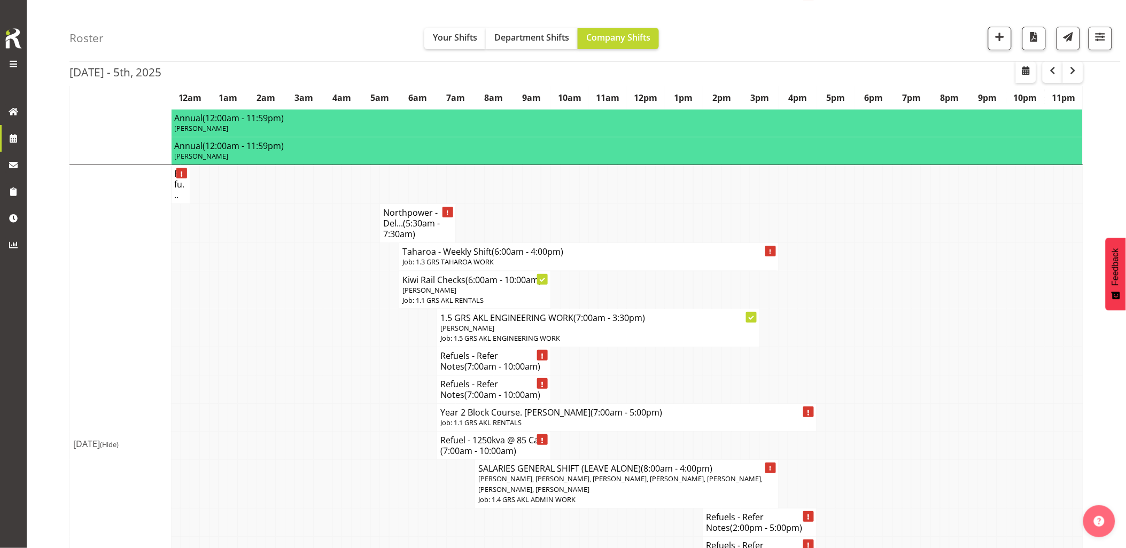
scroll to position [1366, 0]
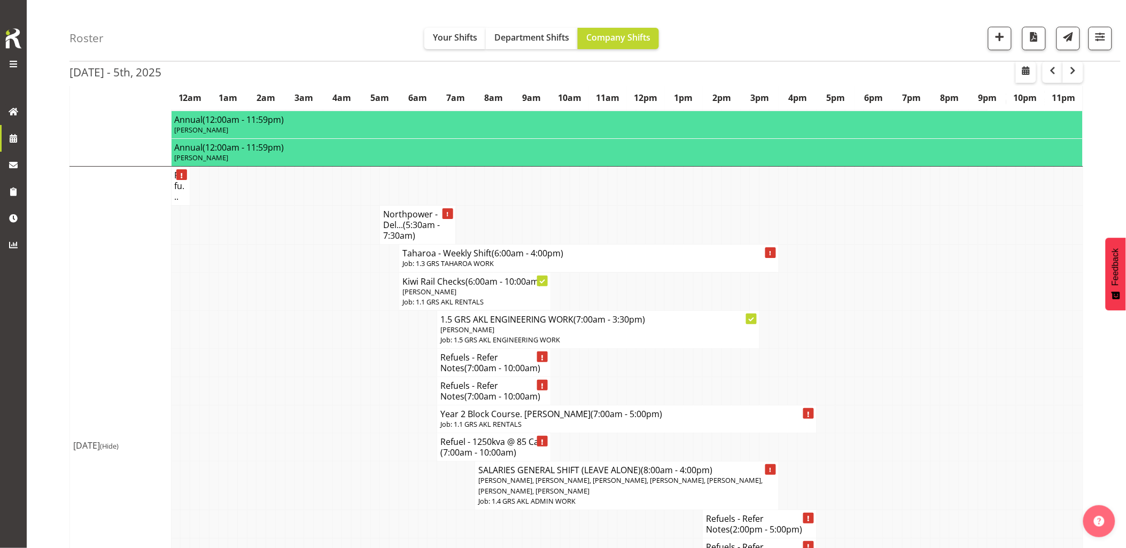
click at [272, 377] on td at bounding box center [271, 363] width 10 height 28
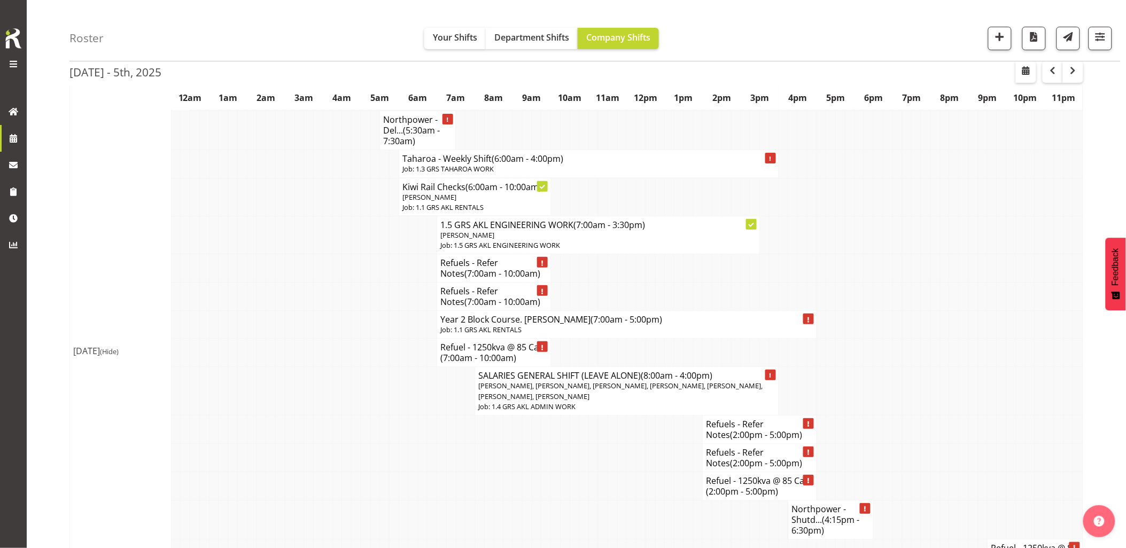
scroll to position [1544, 0]
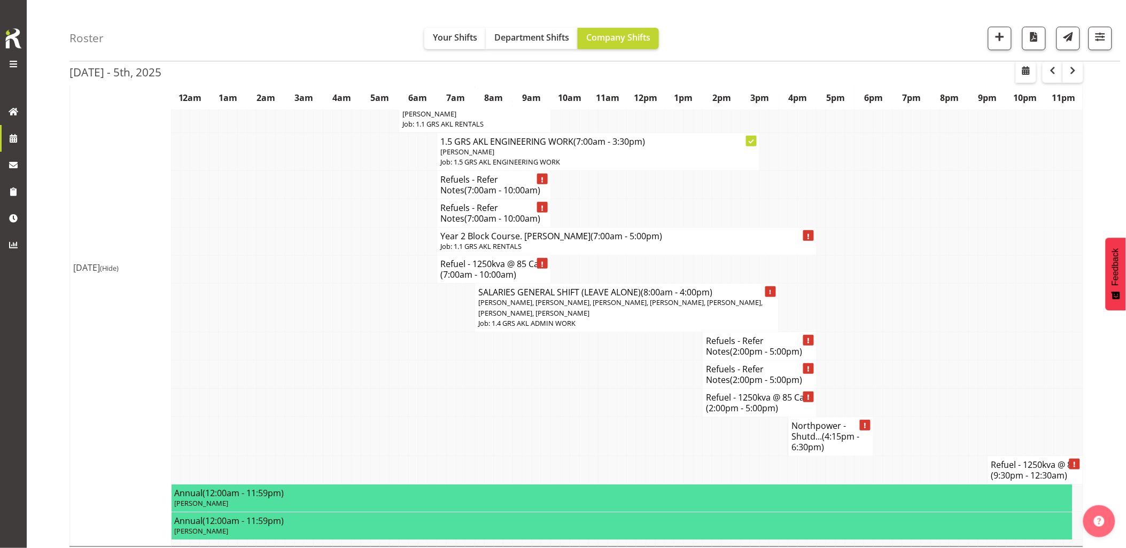
click at [592, 447] on td at bounding box center [594, 436] width 10 height 39
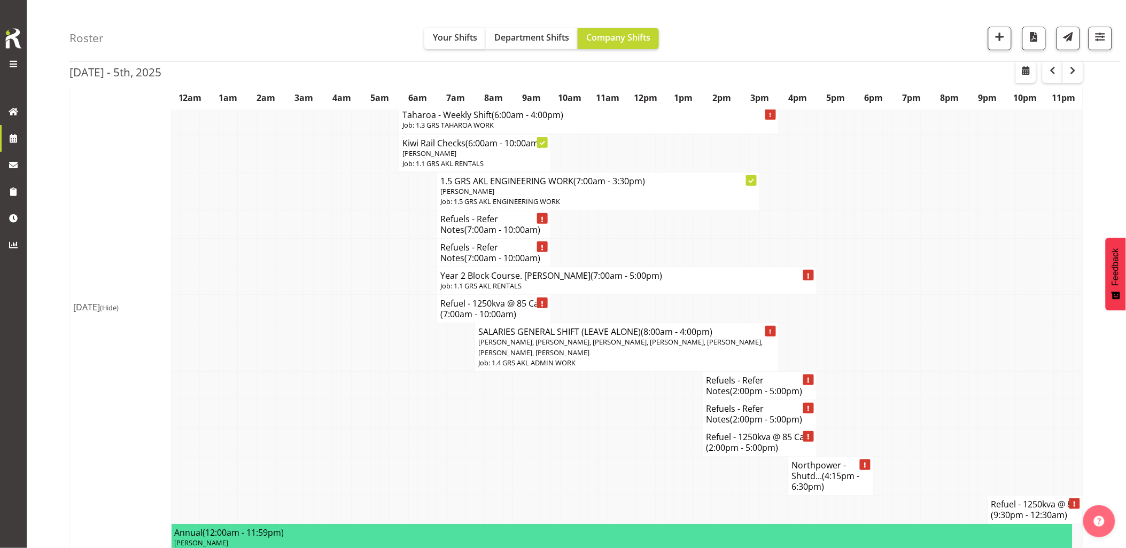
scroll to position [1484, 0]
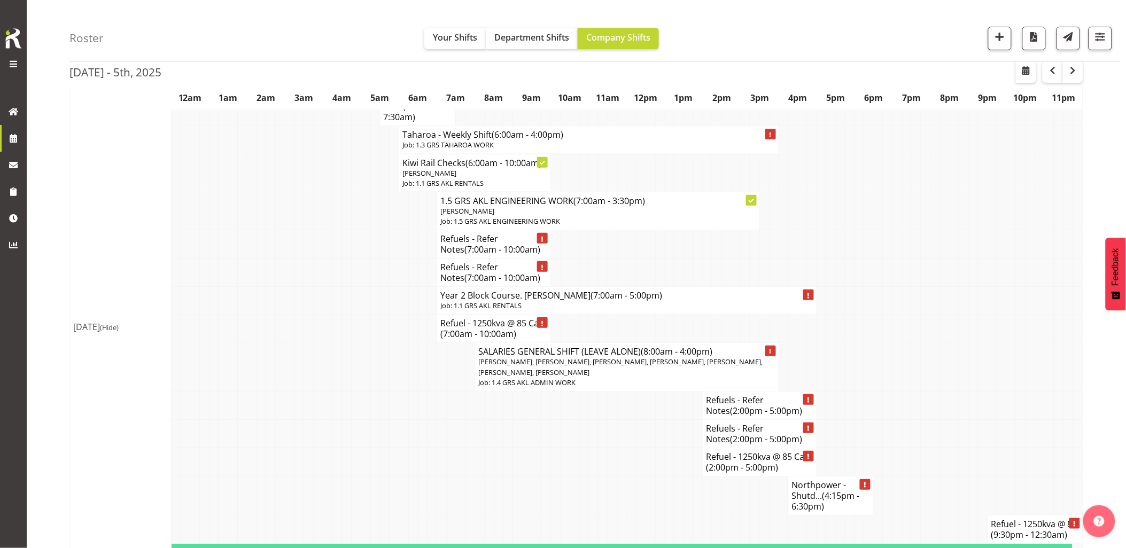
click at [260, 392] on td at bounding box center [262, 367] width 10 height 49
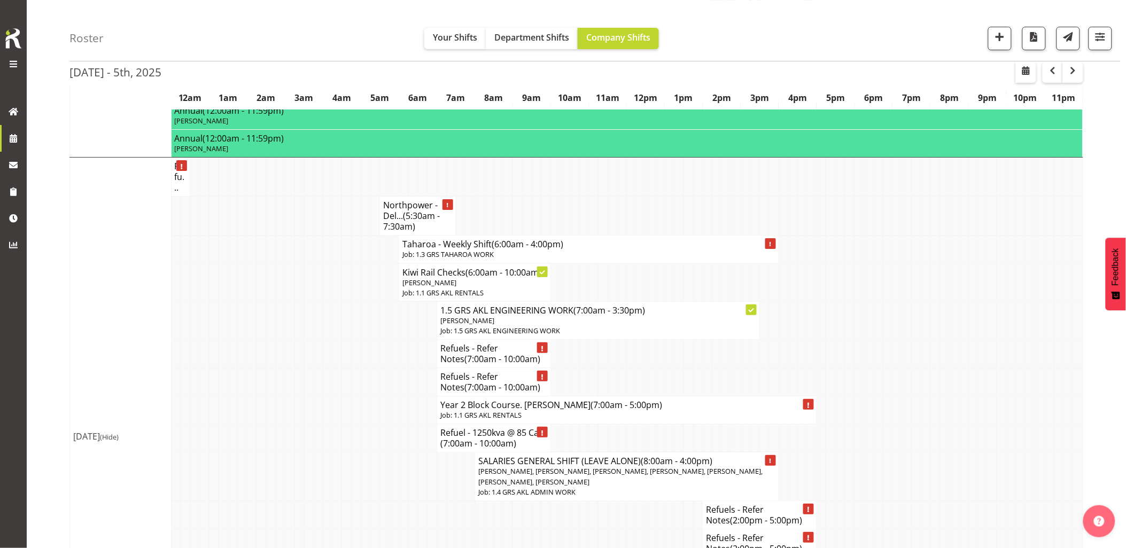
scroll to position [1247, 0]
